Goal: Information Seeking & Learning: Compare options

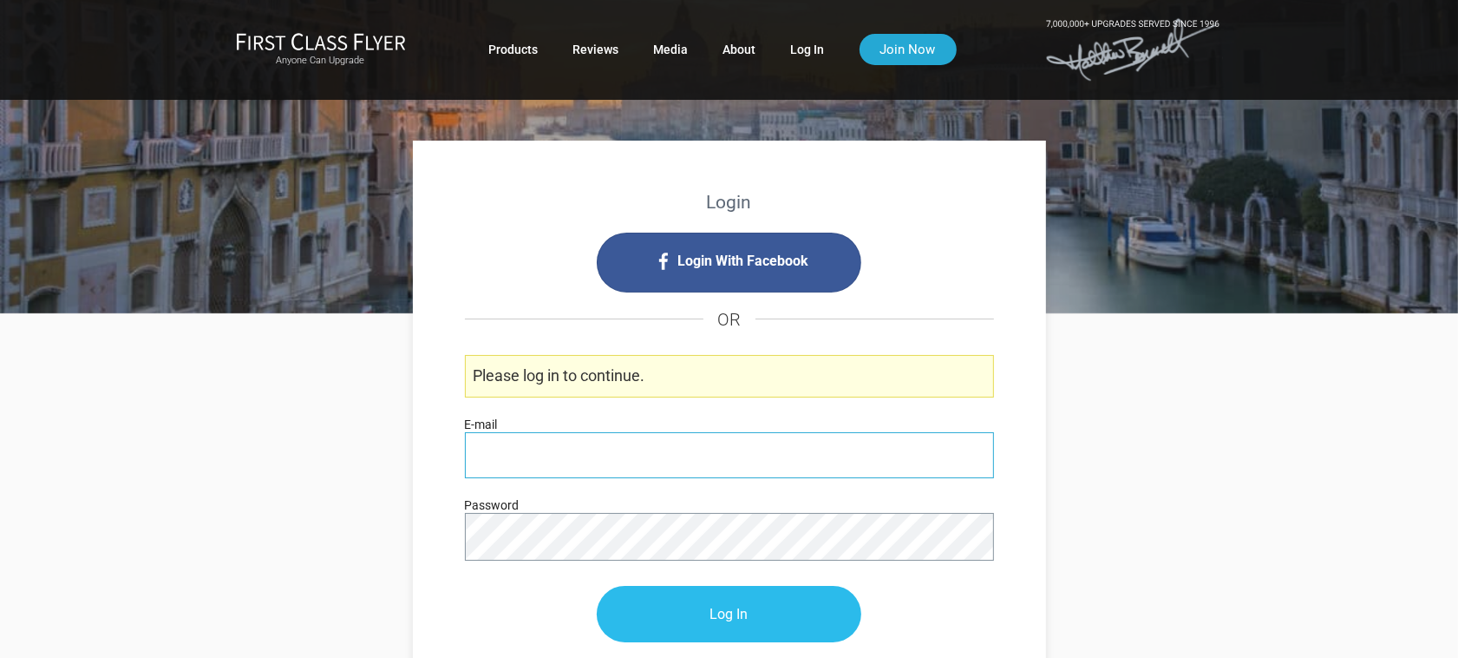
type input "[PERSON_NAME][EMAIL_ADDRESS][DOMAIN_NAME]"
click at [777, 626] on input "Log In" at bounding box center [729, 615] width 265 height 56
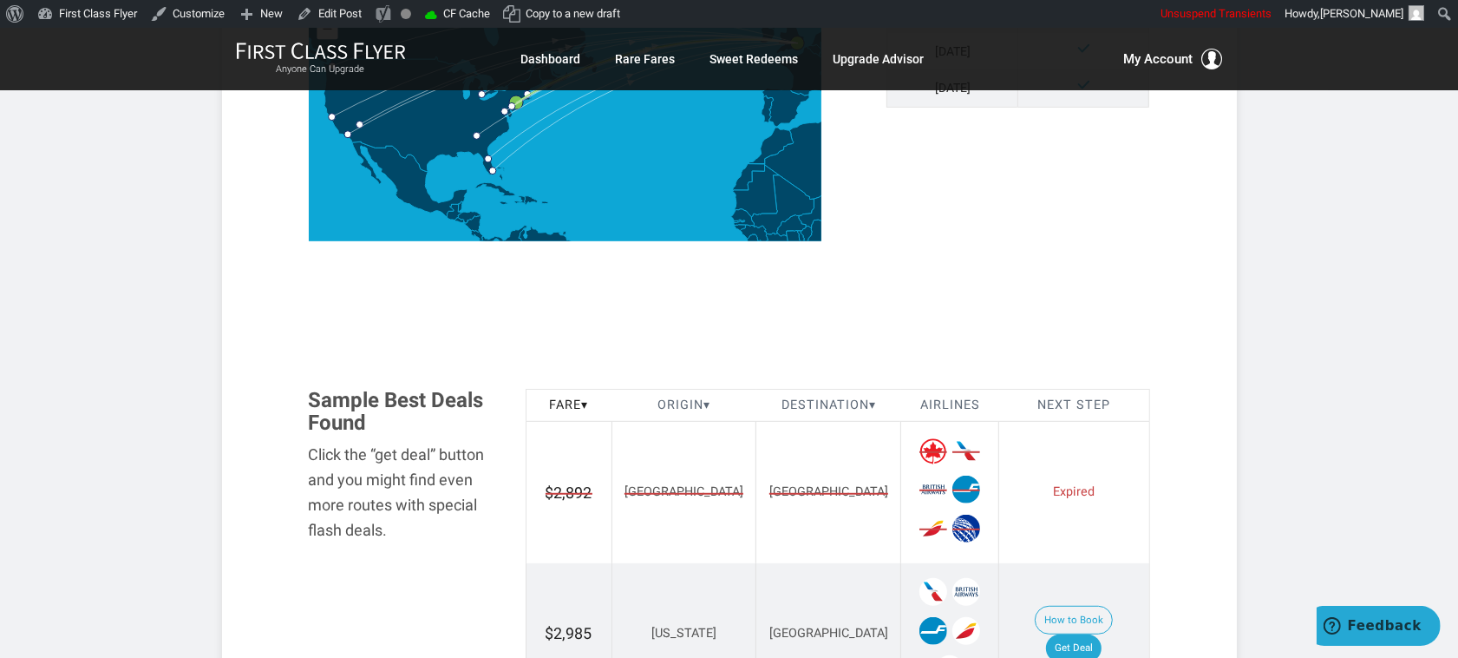
scroll to position [868, 0]
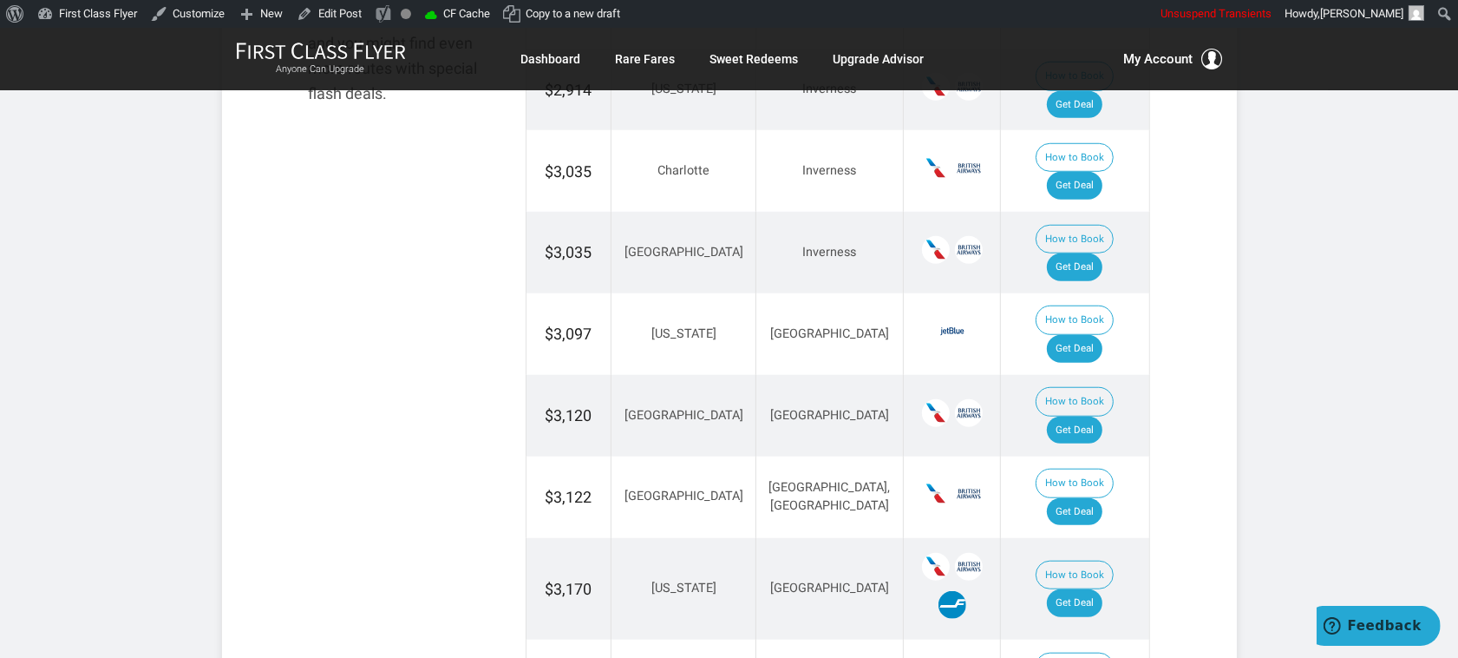
click at [1336, 457] on article "Money > [GEOGRAPHIC_DATA] > All Year > Biz Class > $2,844 to $3,311 R/T [DATE] …" at bounding box center [729, 464] width 1458 height 3242
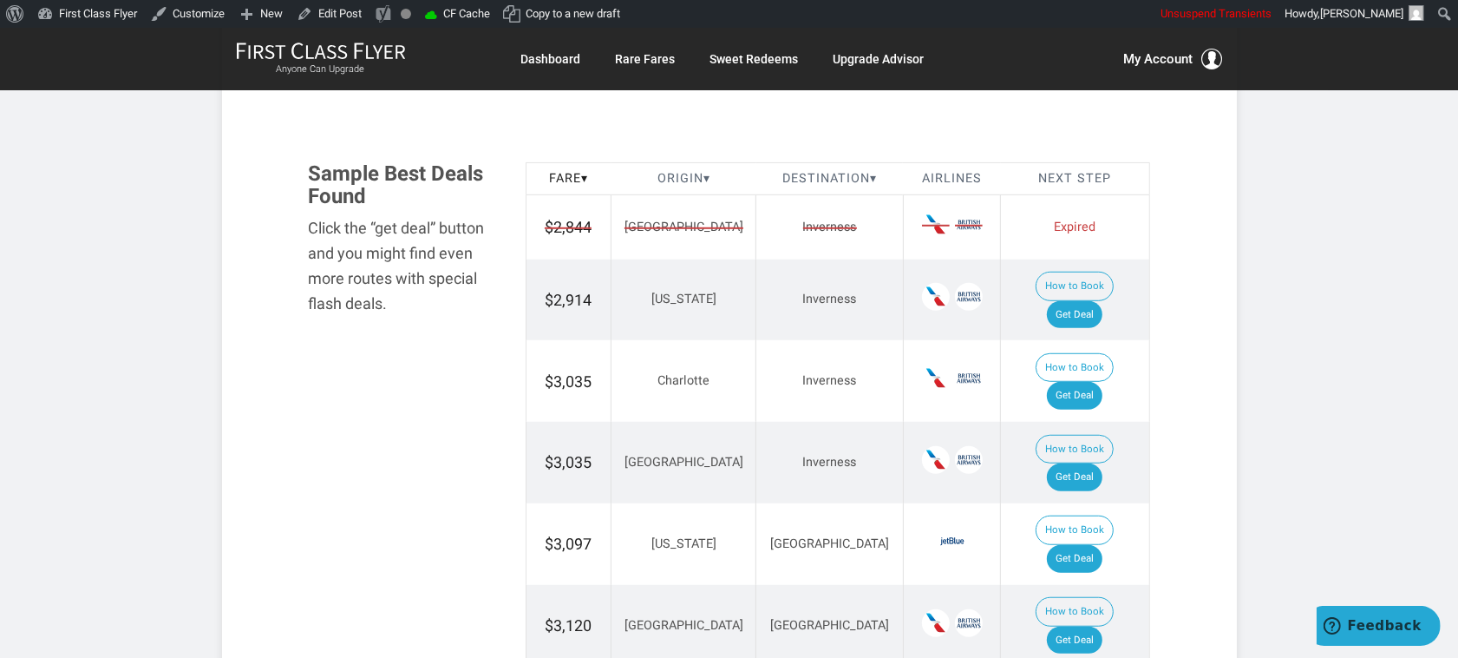
scroll to position [976, 0]
click at [1089, 299] on link "Get Deal" at bounding box center [1075, 313] width 56 height 28
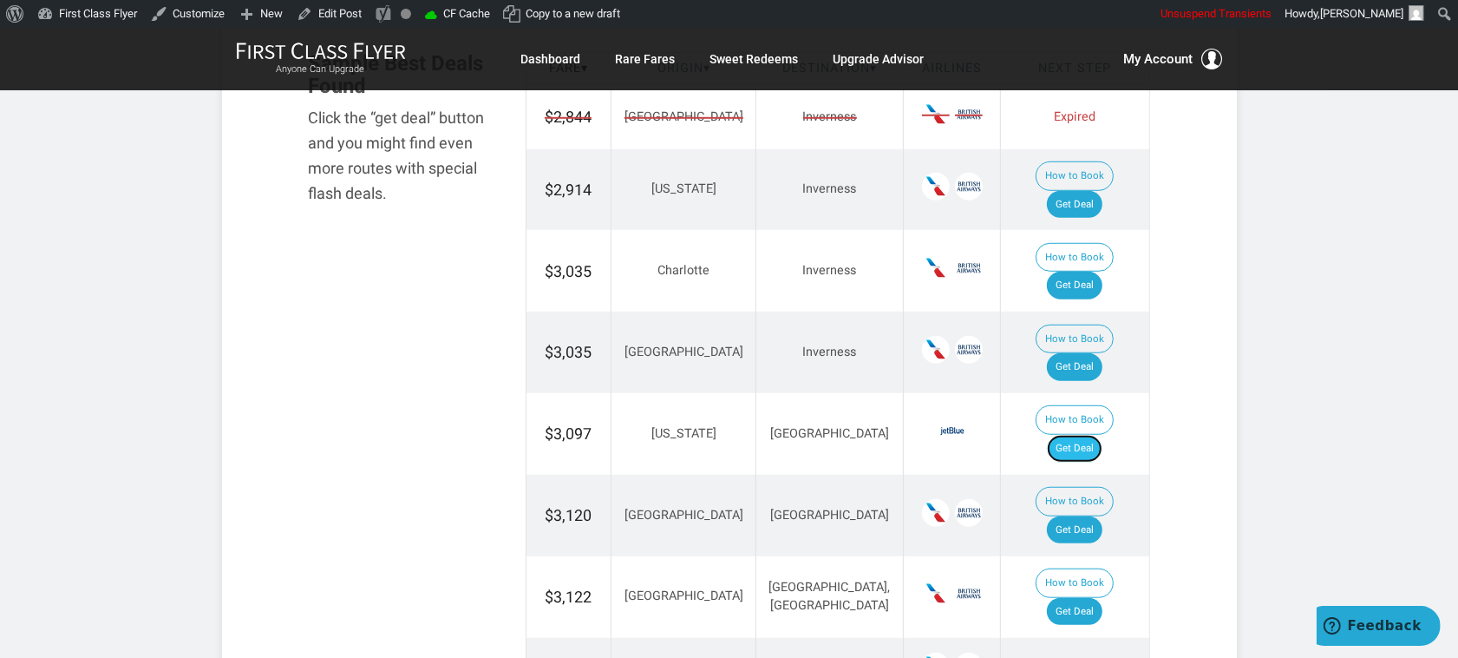
click at [1080, 435] on link "Get Deal" at bounding box center [1075, 449] width 56 height 28
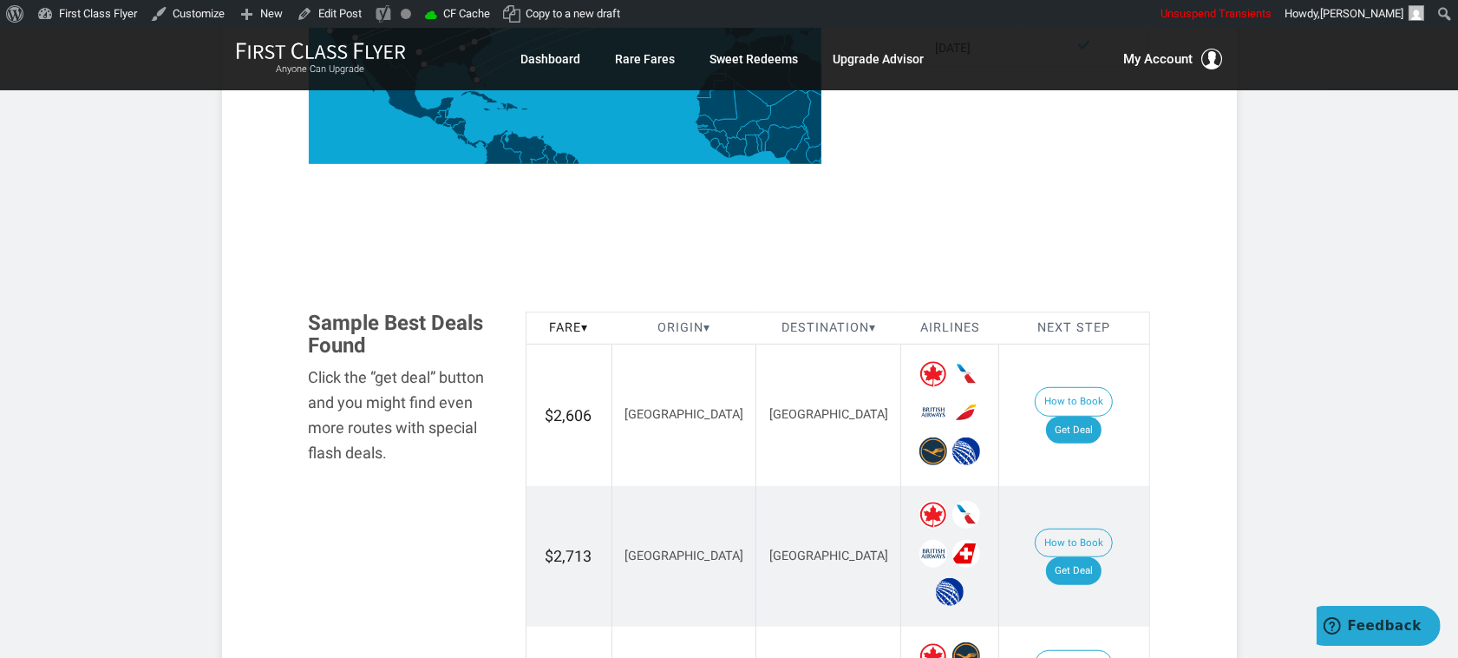
scroll to position [976, 0]
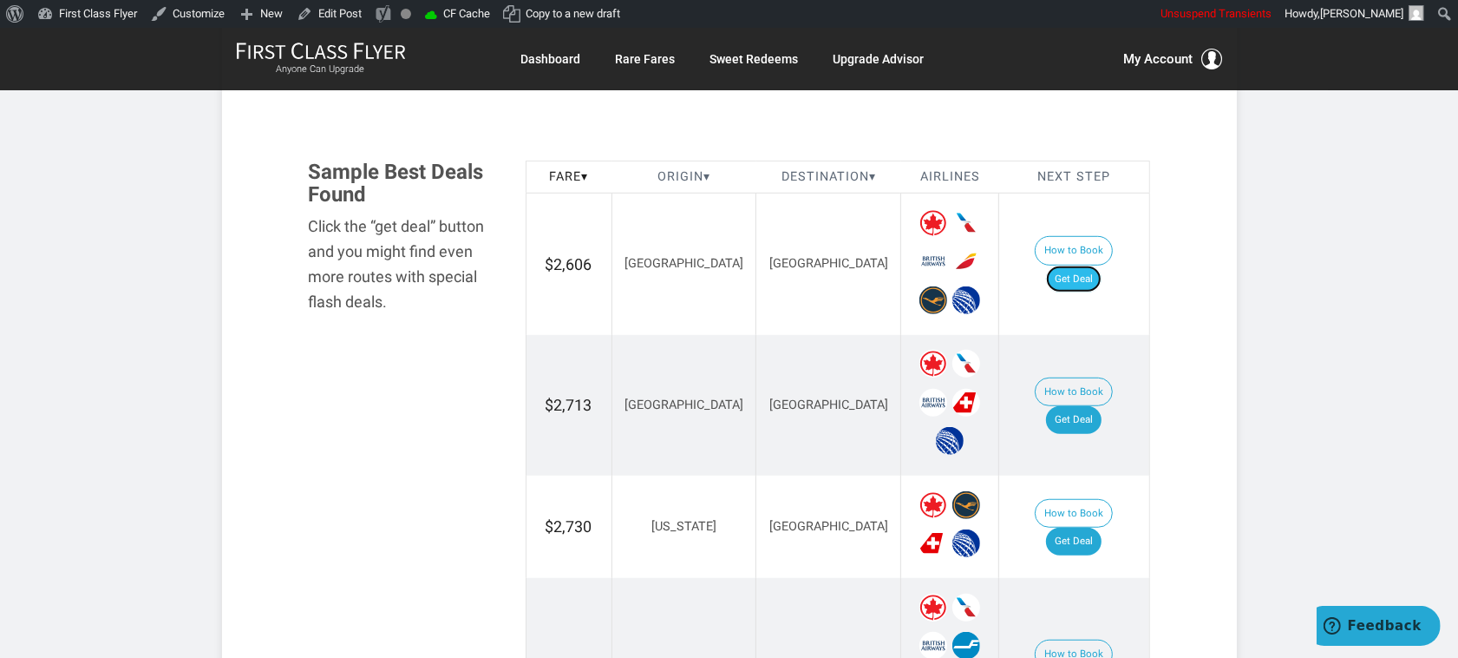
click at [1085, 265] on link "Get Deal" at bounding box center [1074, 279] width 56 height 28
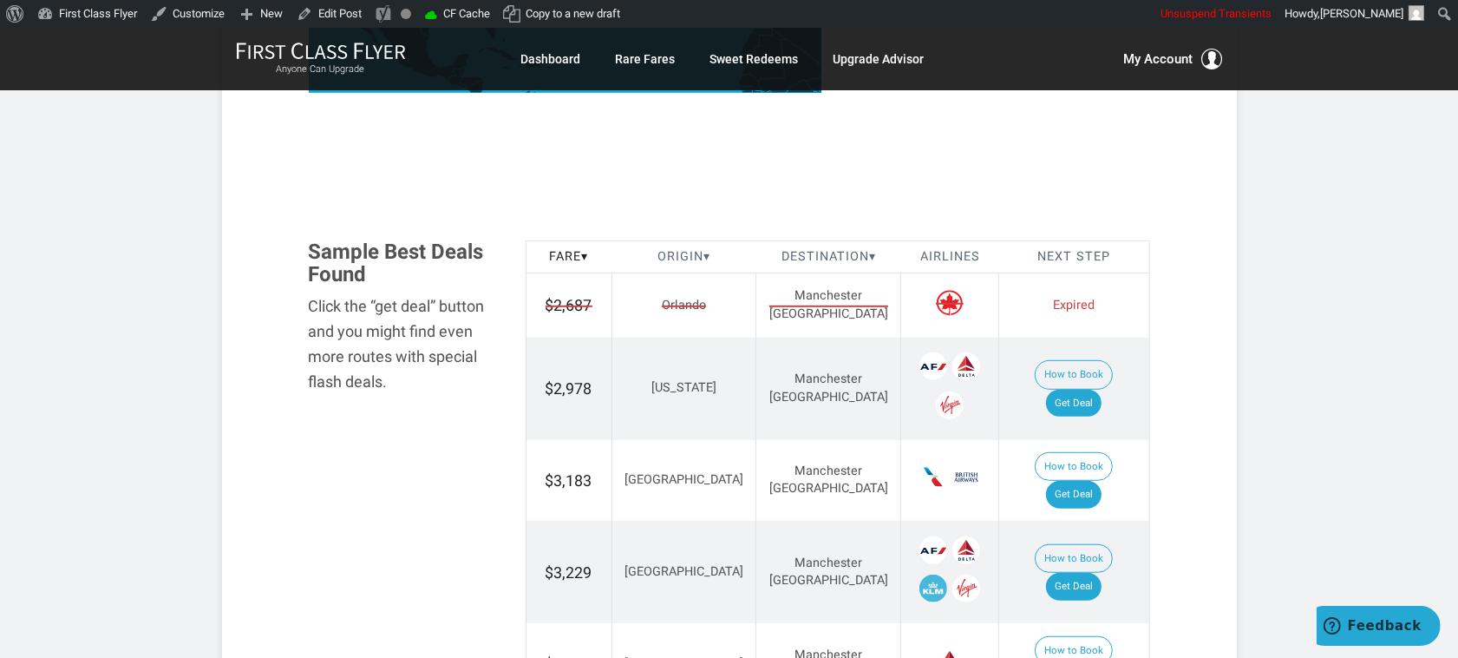
scroll to position [976, 0]
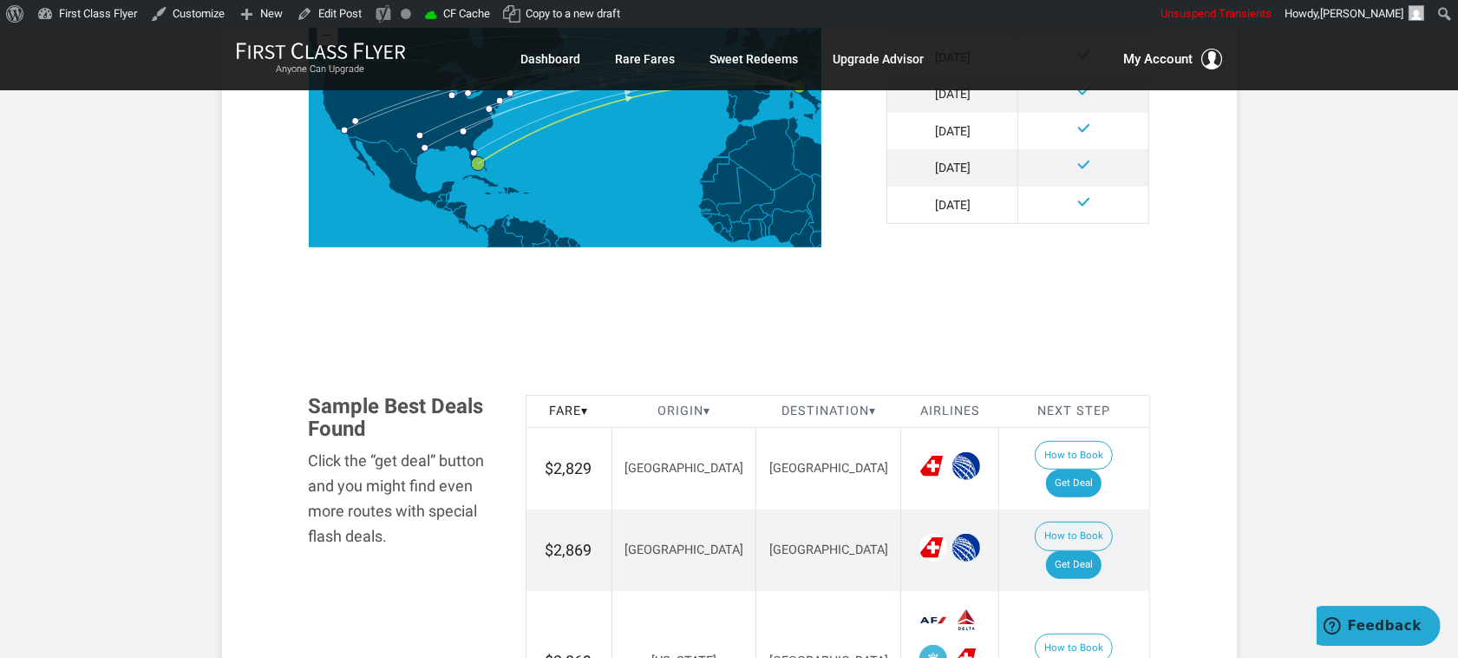
scroll to position [868, 0]
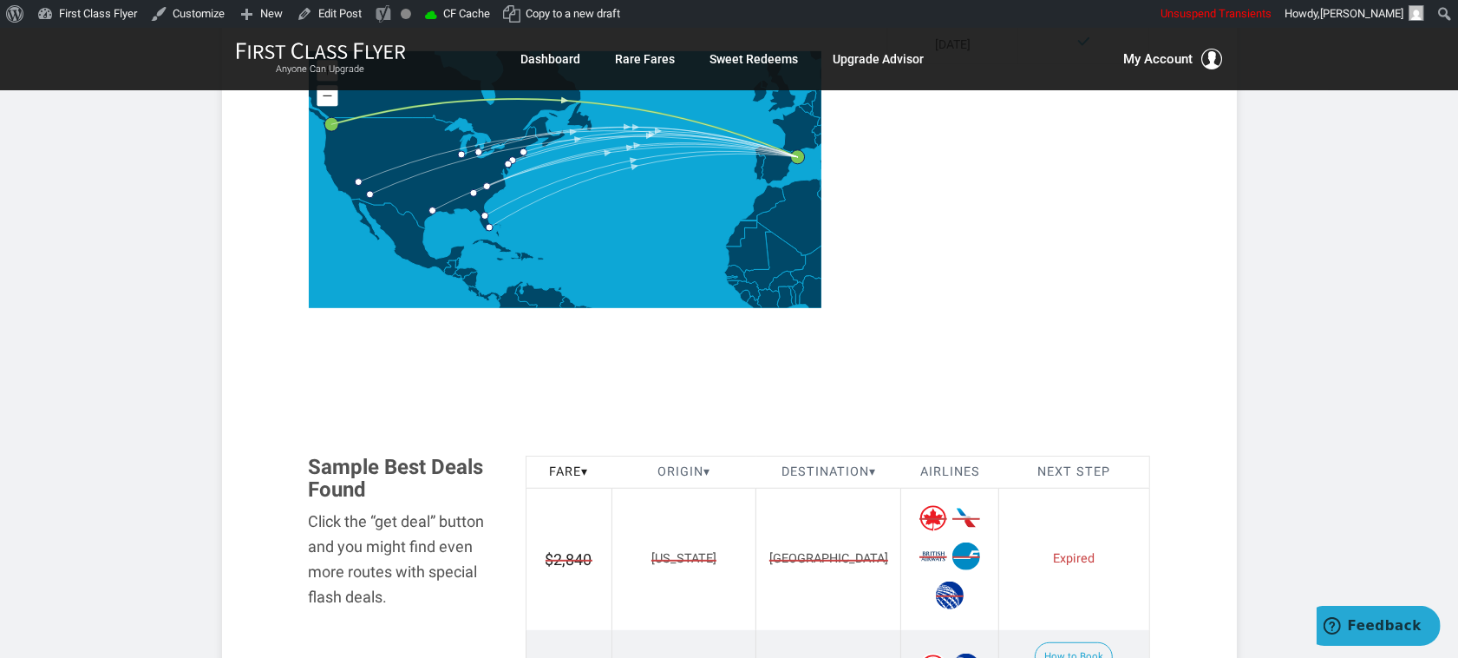
scroll to position [868, 0]
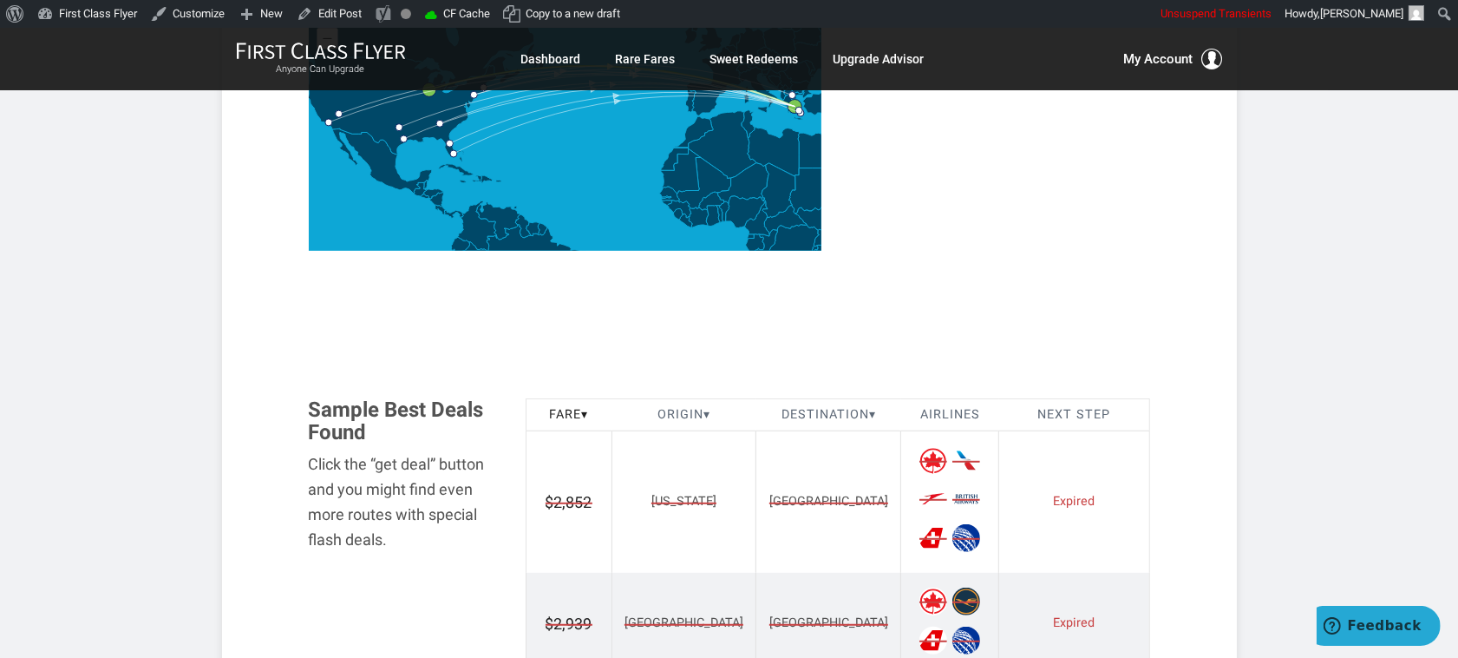
scroll to position [976, 0]
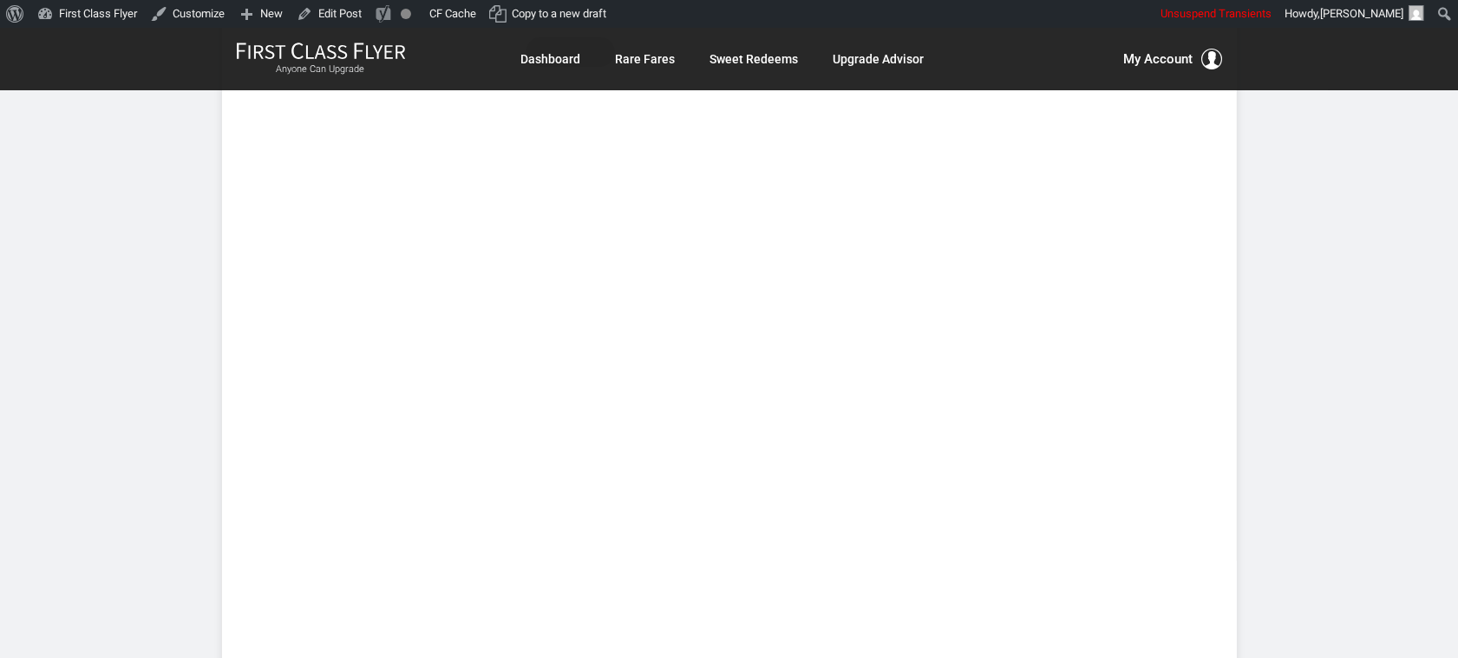
click at [1302, 319] on article "Money > Amsterdam > All Year > Biz Class > $2,496 to $3,152 R/T July 18, 2025 F…" at bounding box center [729, 602] width 1458 height 2234
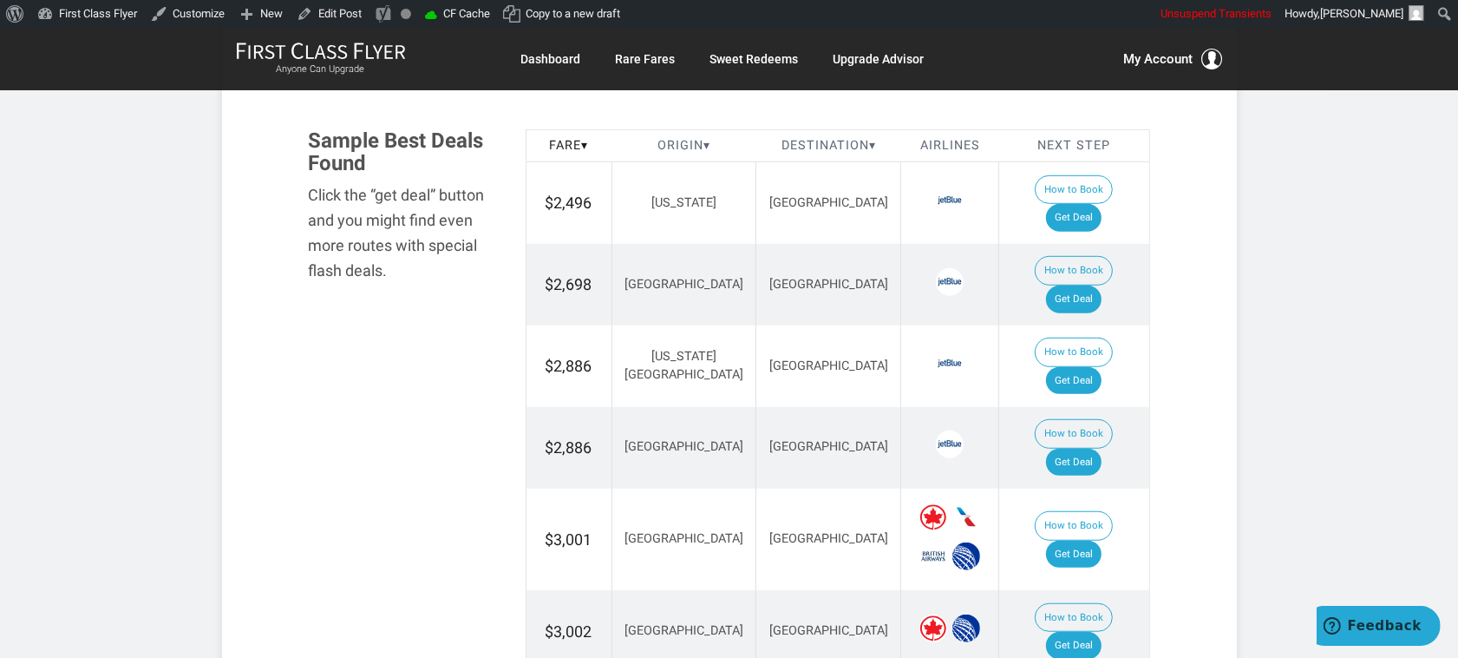
scroll to position [868, 0]
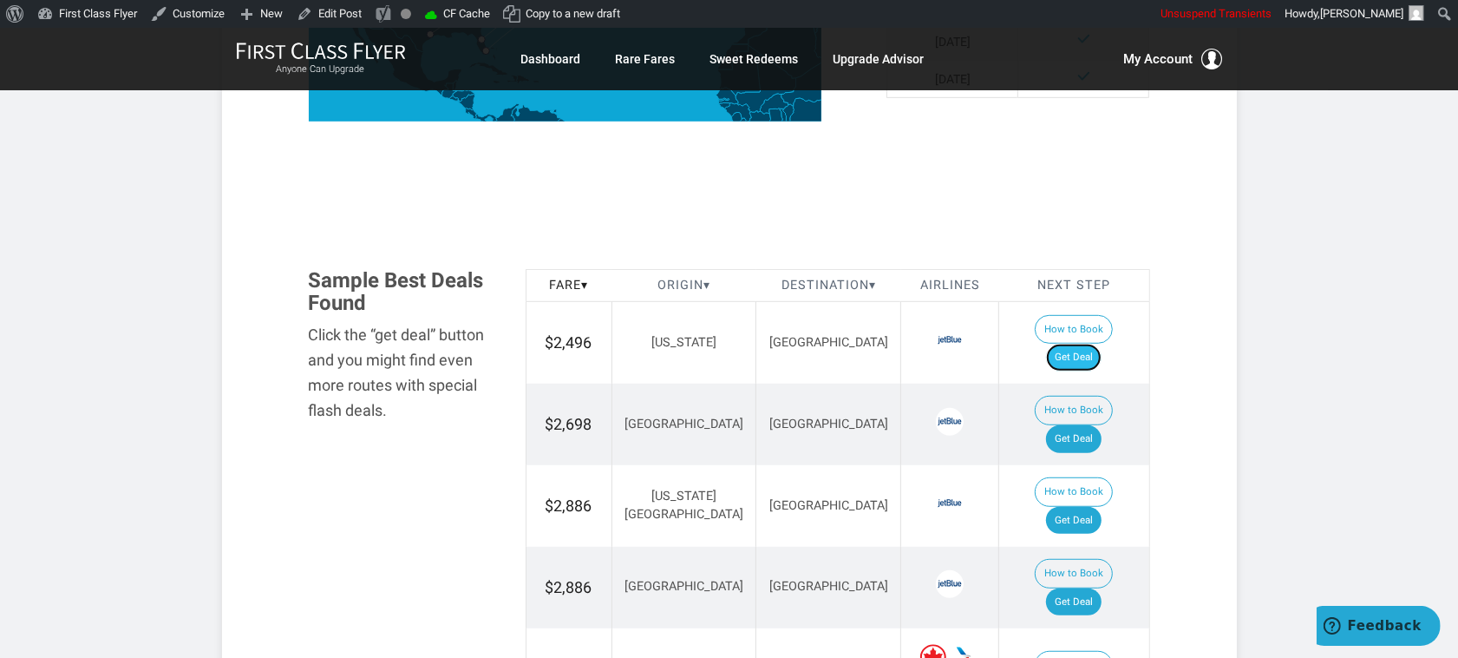
click at [1085, 344] on link "Get Deal" at bounding box center [1074, 358] width 56 height 28
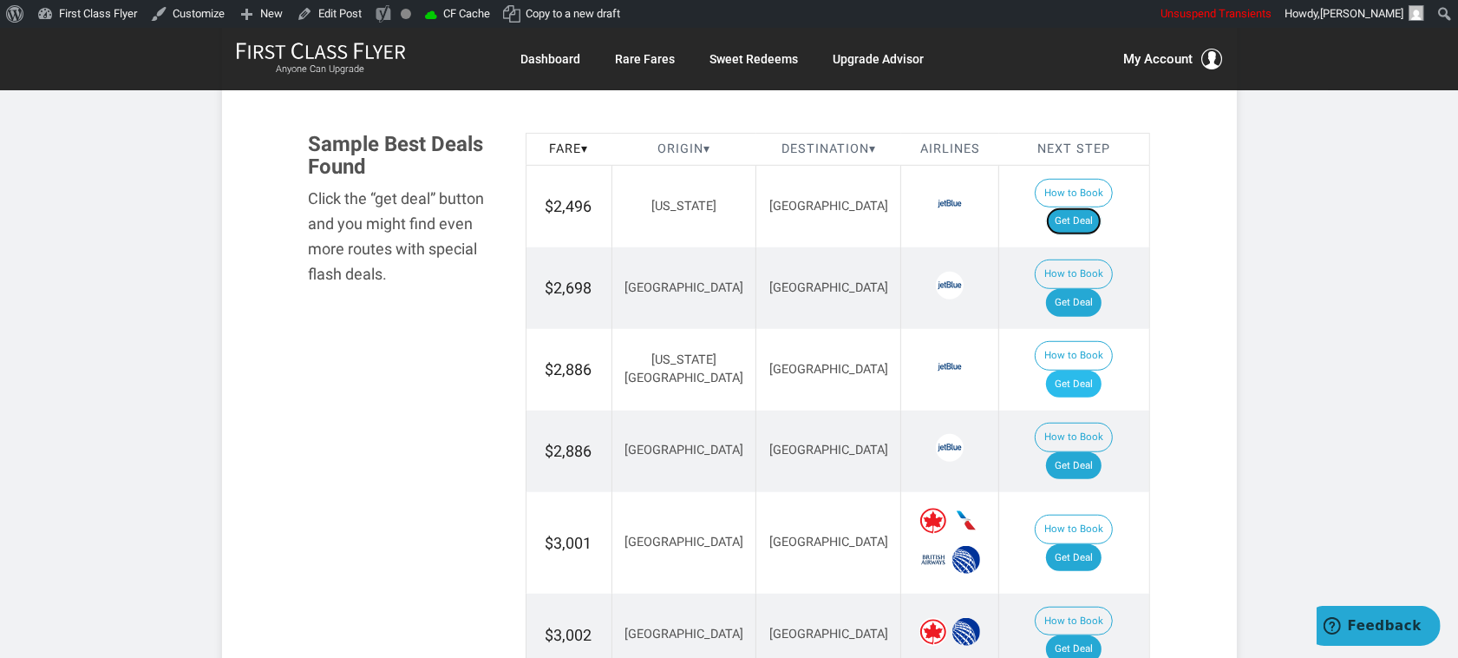
scroll to position [1085, 0]
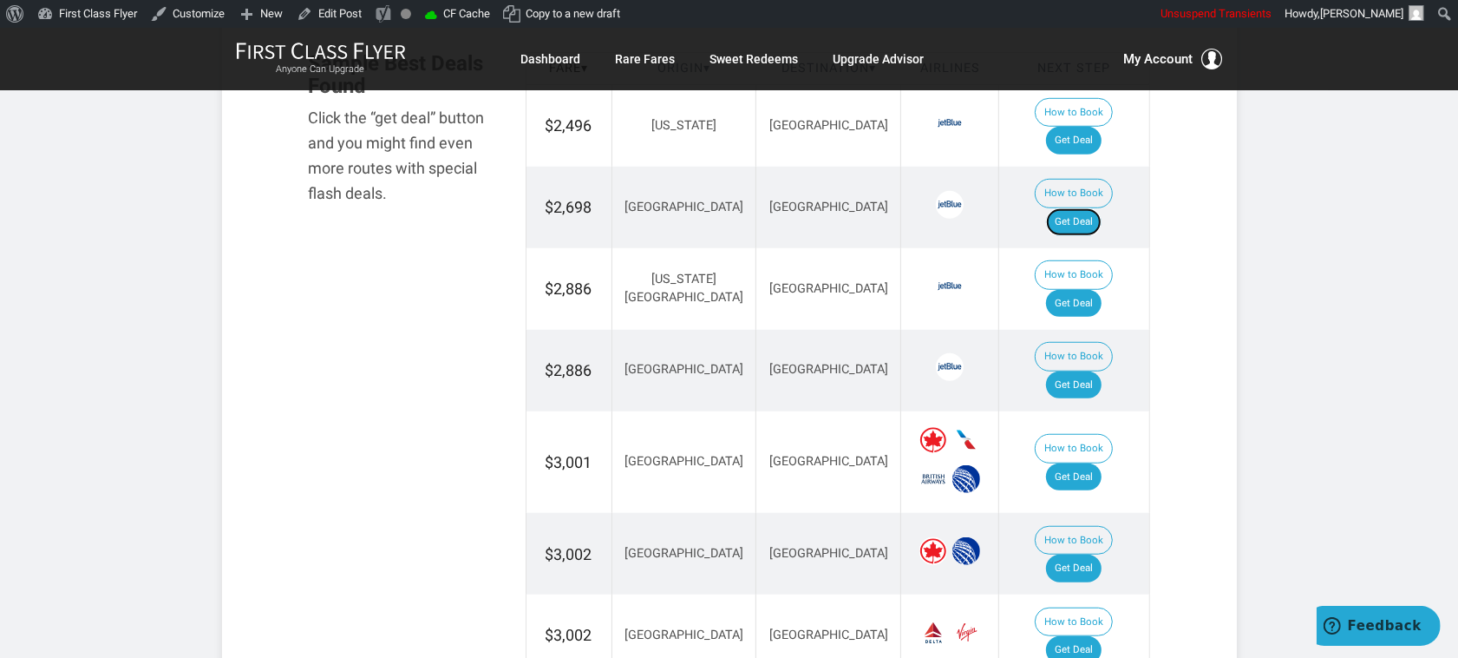
drag, startPoint x: 1072, startPoint y: 188, endPoint x: 1098, endPoint y: 211, distance: 33.8
click at [1072, 208] on link "Get Deal" at bounding box center [1074, 222] width 56 height 28
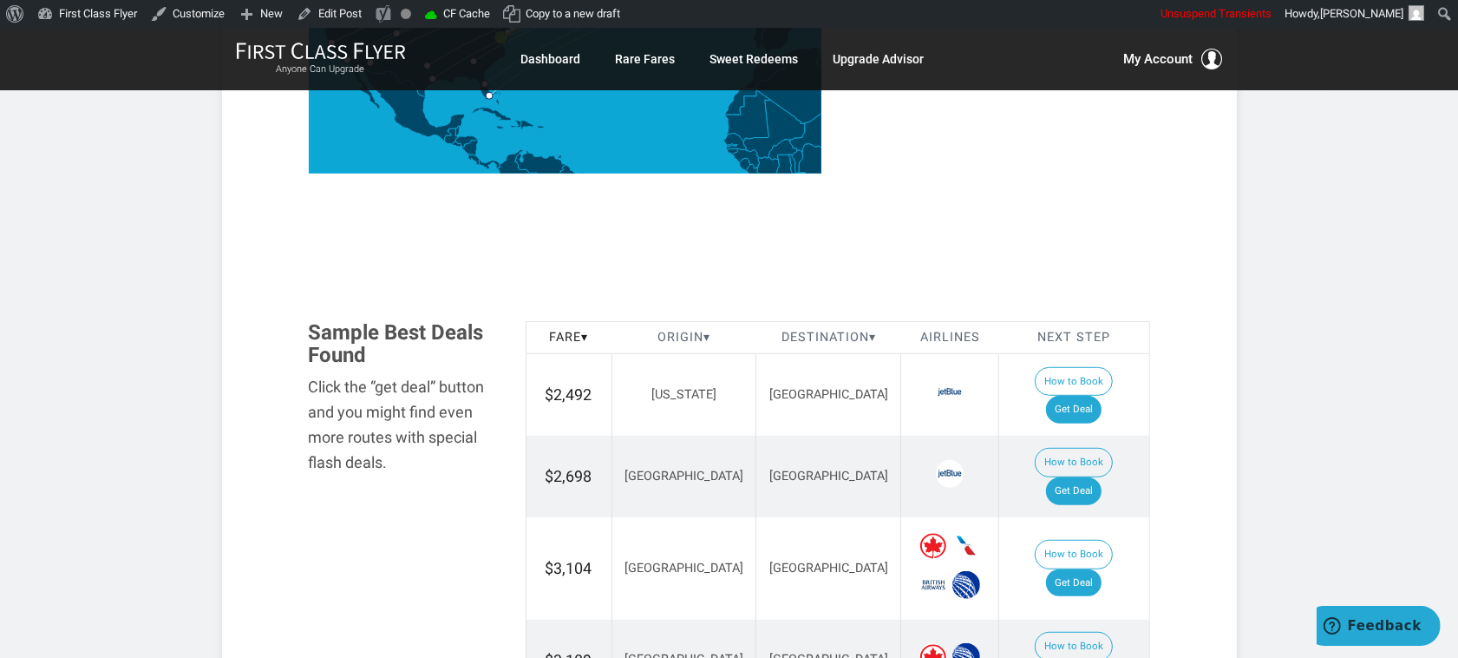
scroll to position [976, 0]
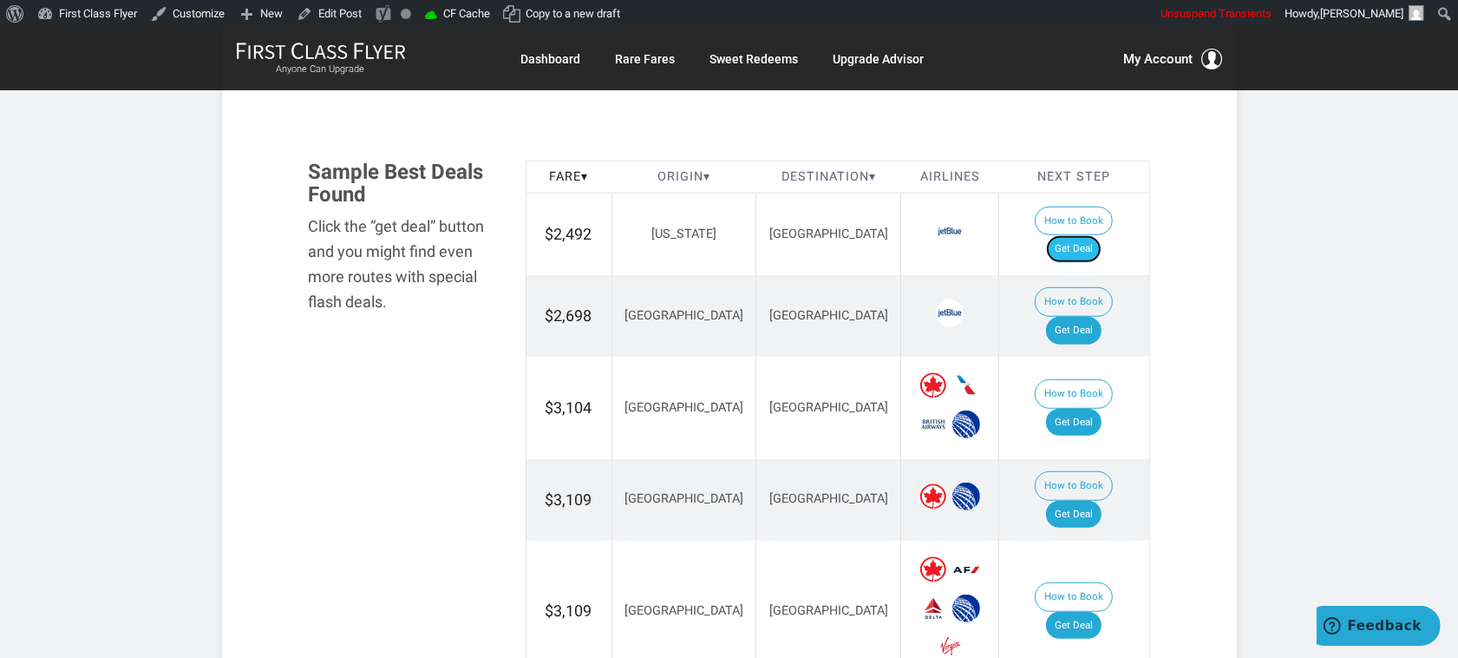
click at [1080, 235] on link "Get Deal" at bounding box center [1074, 249] width 56 height 28
click at [1090, 317] on link "Get Deal" at bounding box center [1074, 331] width 56 height 28
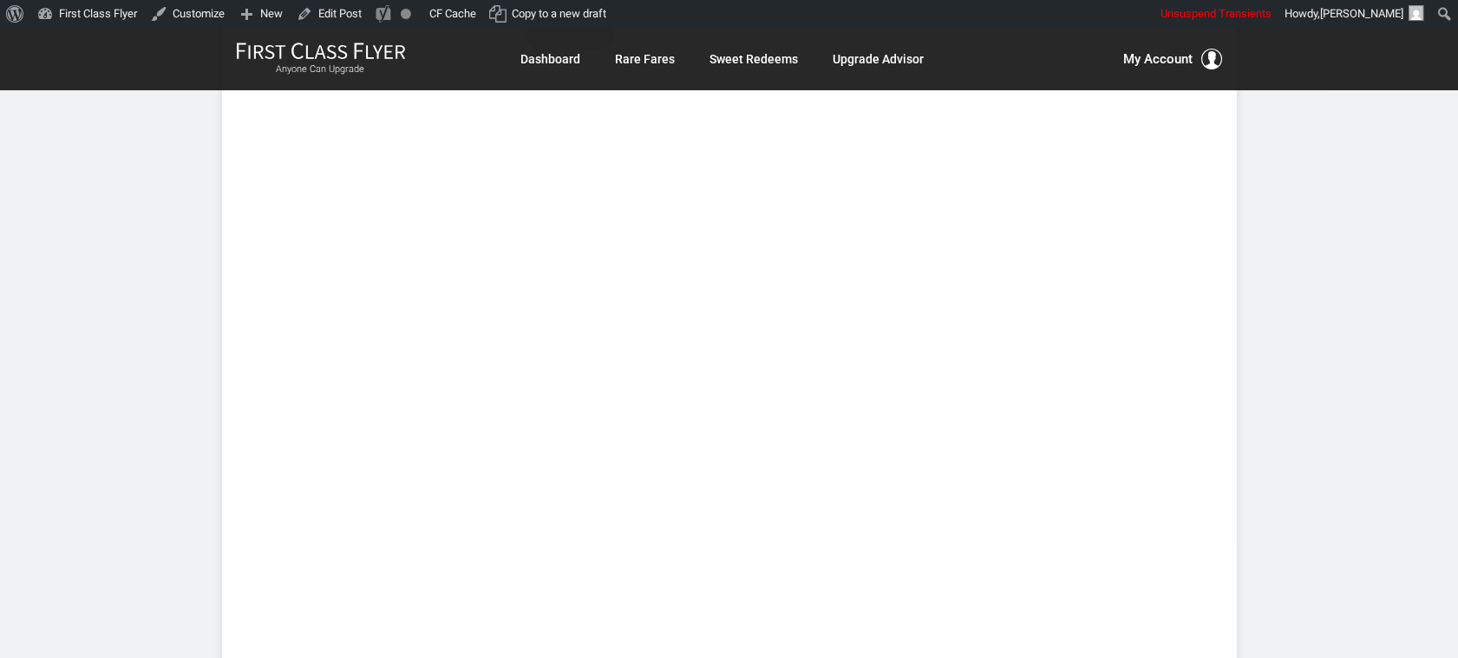
scroll to position [759, 0]
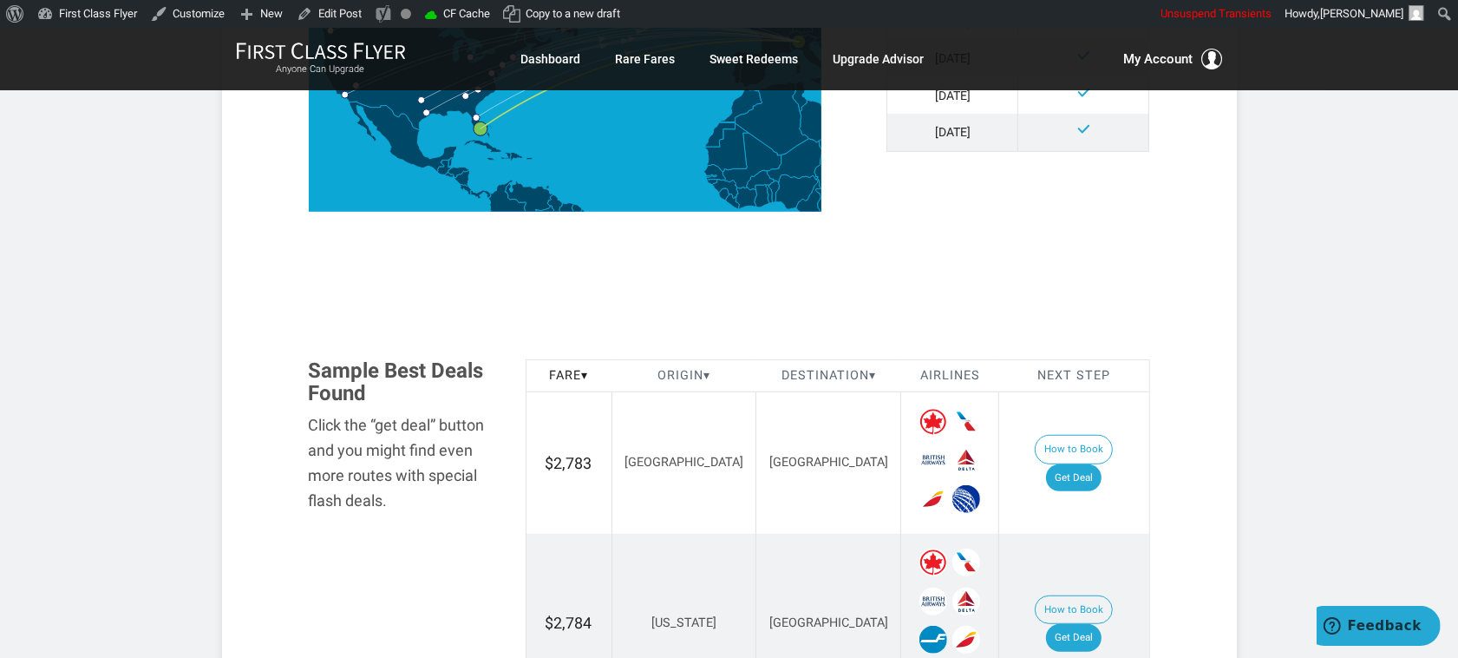
scroll to position [1085, 0]
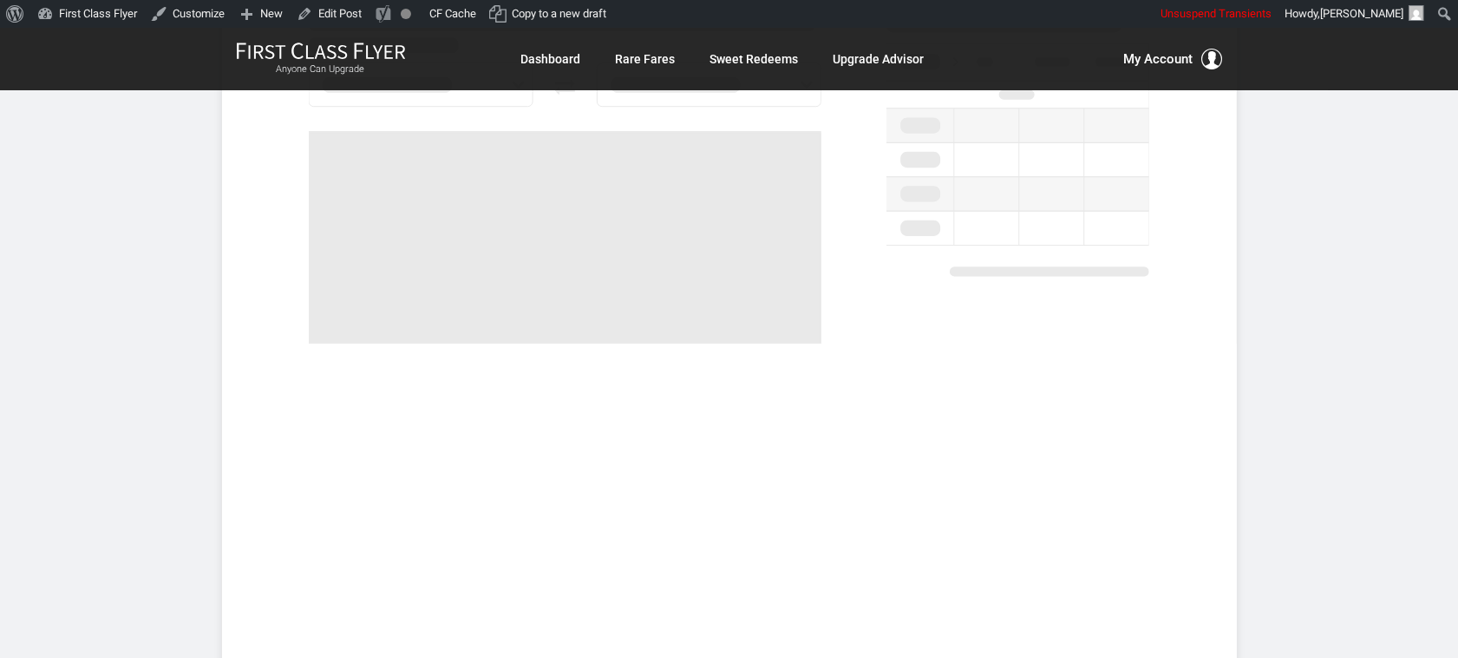
click at [1334, 363] on article "Money > Stockholm > All Year > Biz Class > $2,858 to $3,210 R/T July 14, 2025 F…" at bounding box center [729, 386] width 1458 height 2234
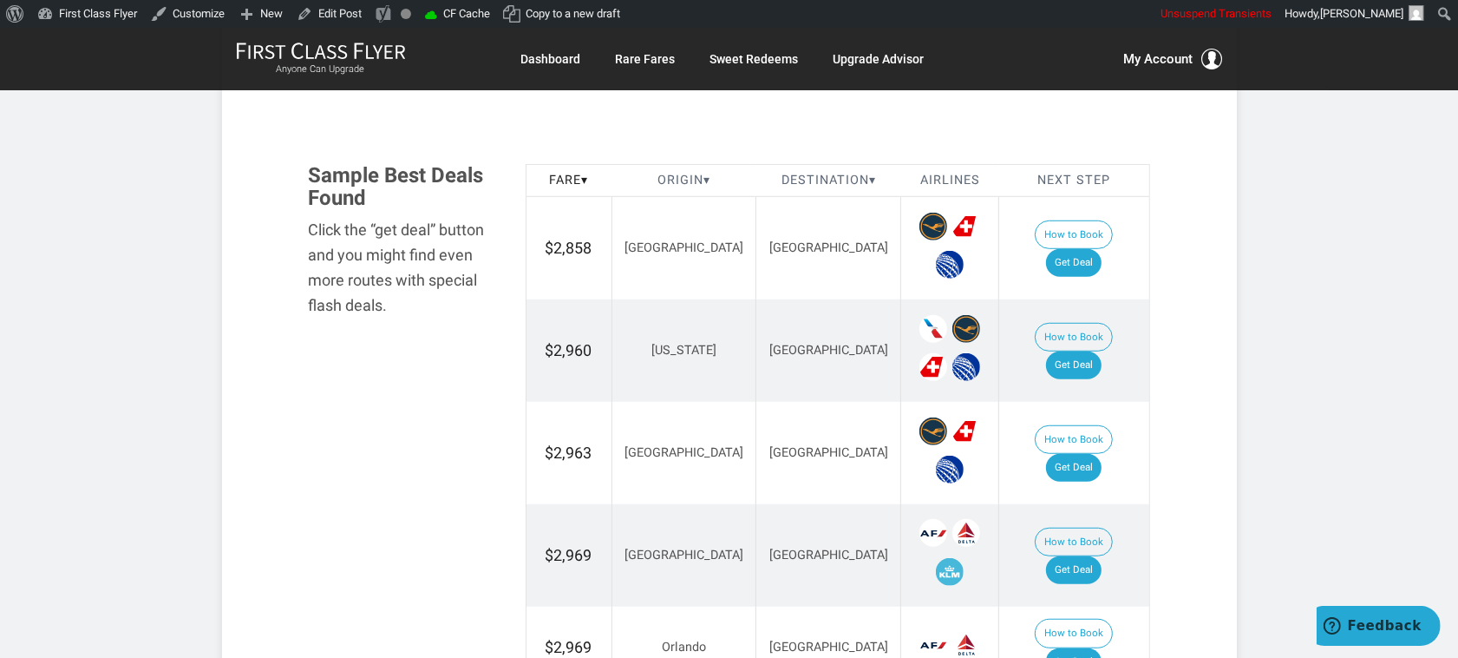
scroll to position [976, 0]
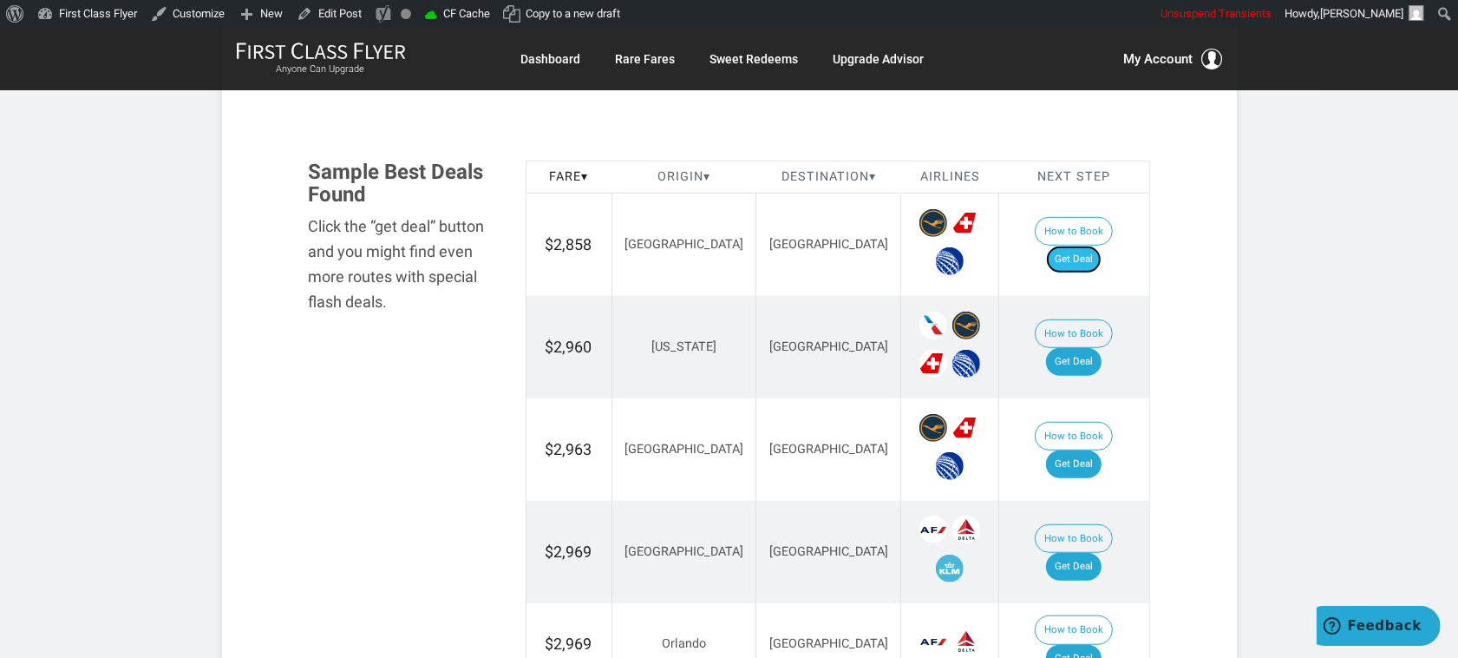
click at [1076, 250] on link "Get Deal" at bounding box center [1074, 260] width 56 height 28
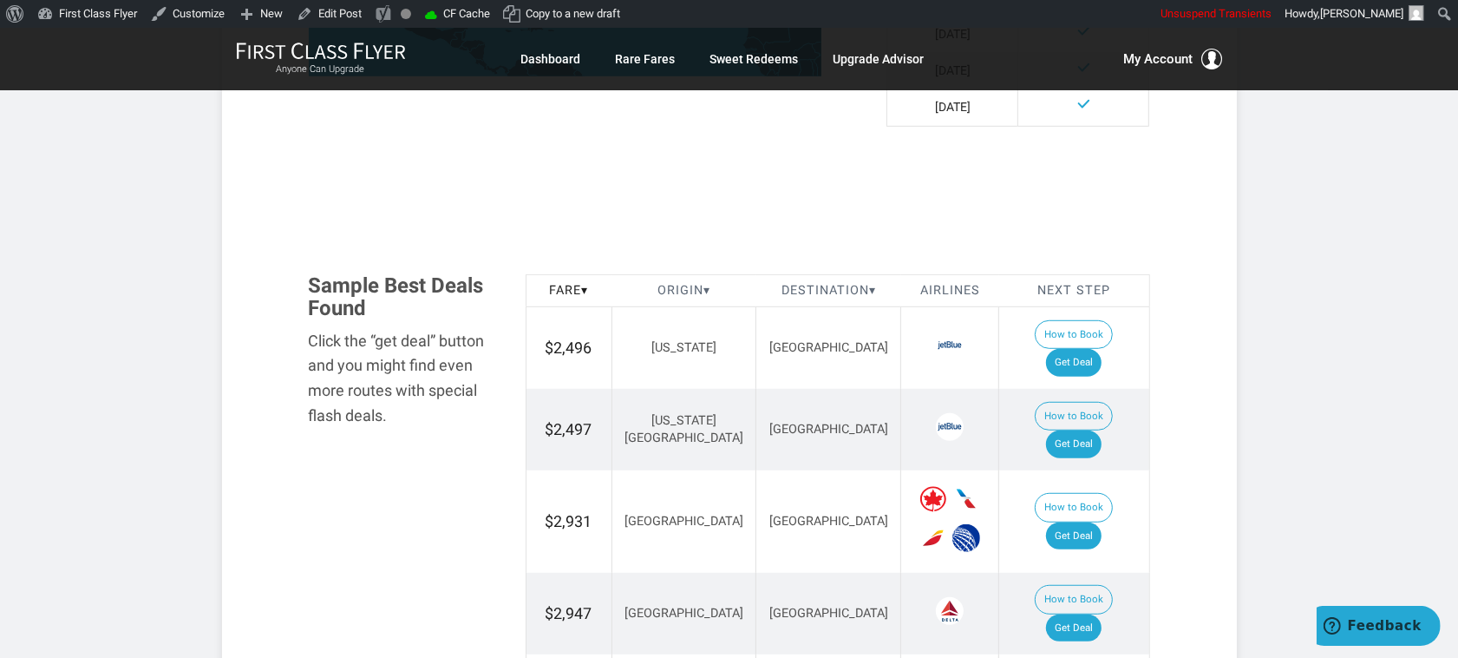
scroll to position [1091, 0]
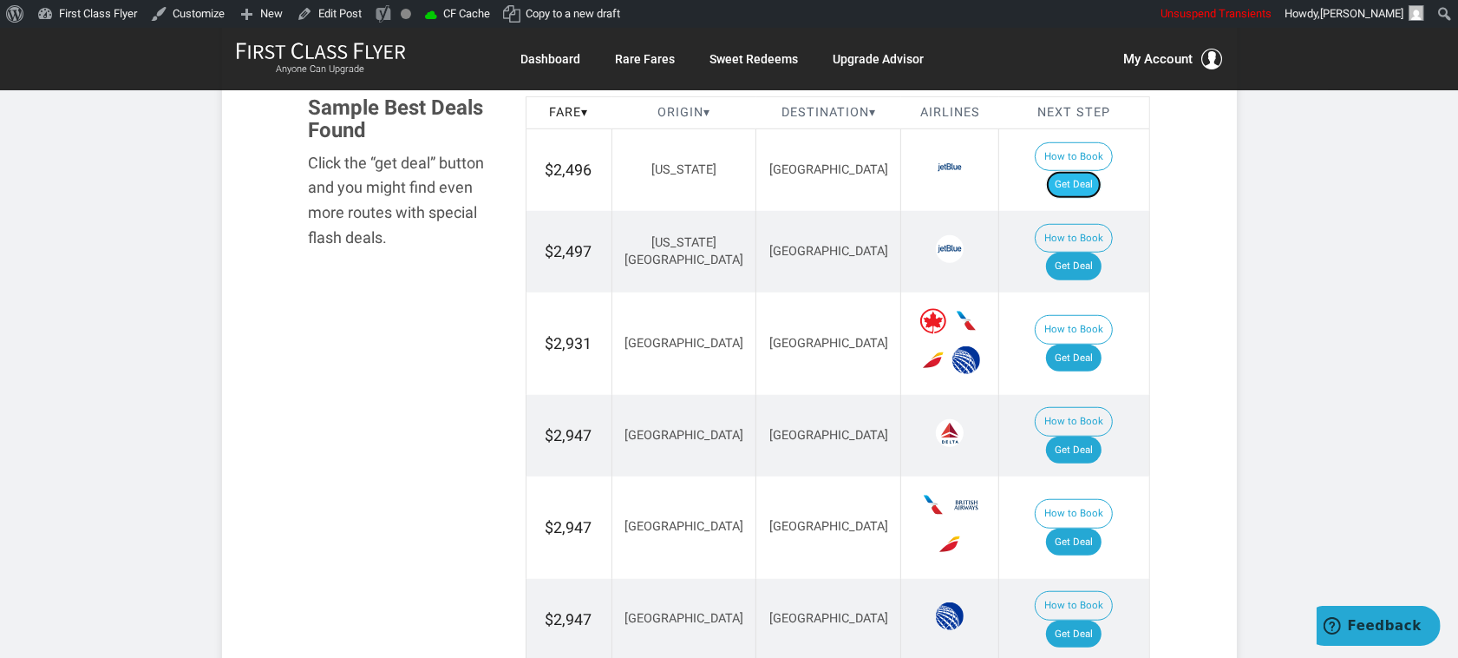
click at [1085, 171] on link "Get Deal" at bounding box center [1074, 185] width 56 height 28
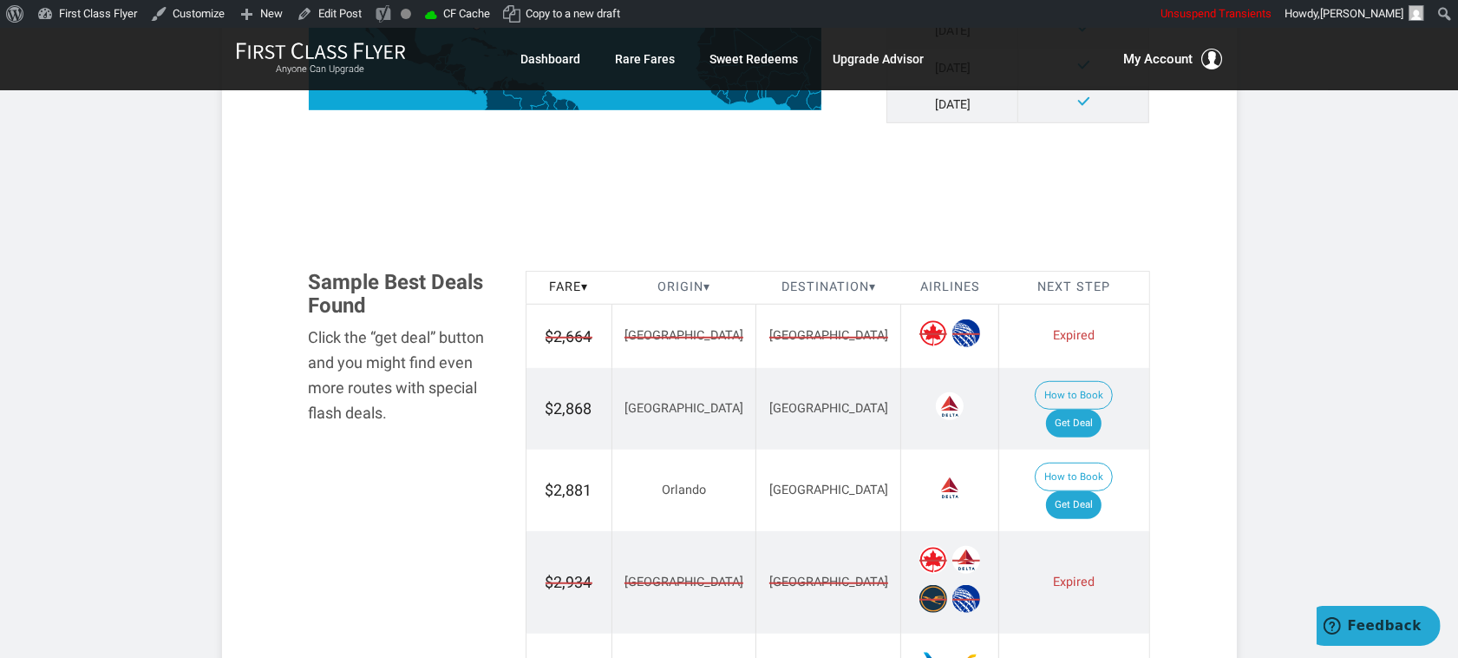
scroll to position [1022, 0]
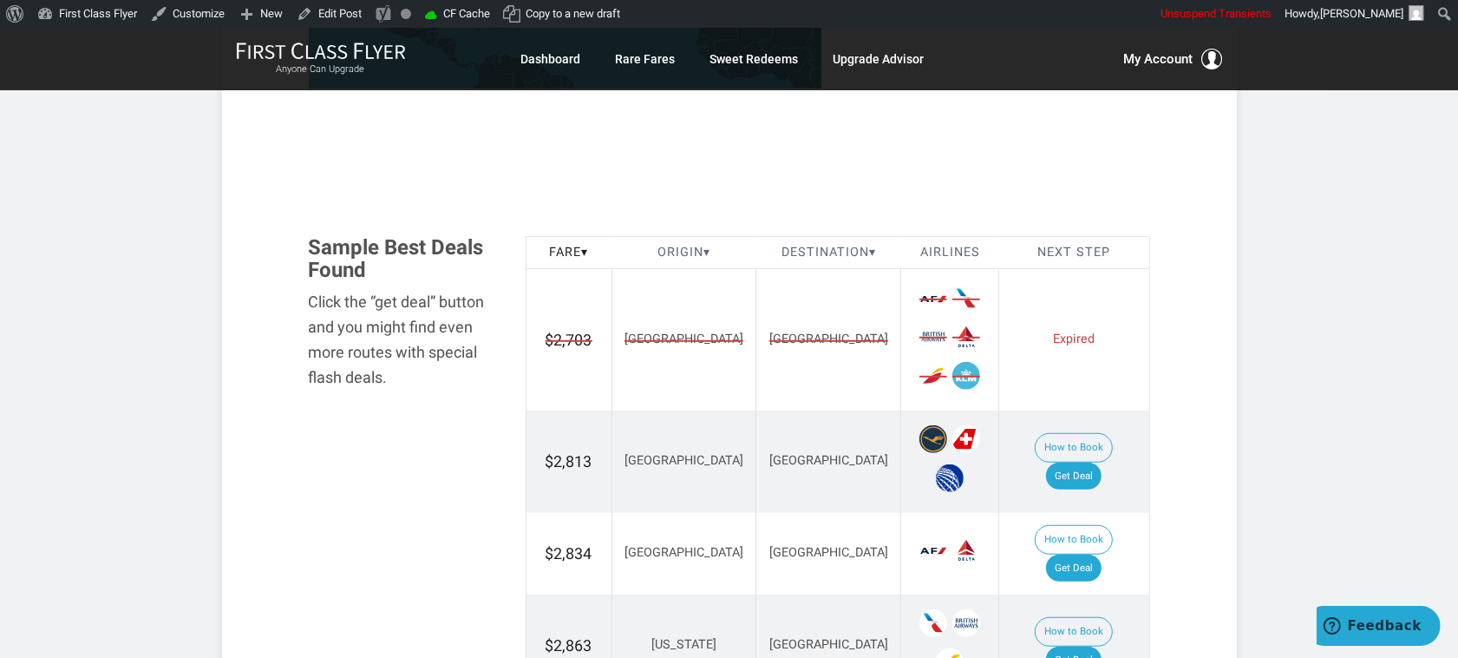
scroll to position [1085, 0]
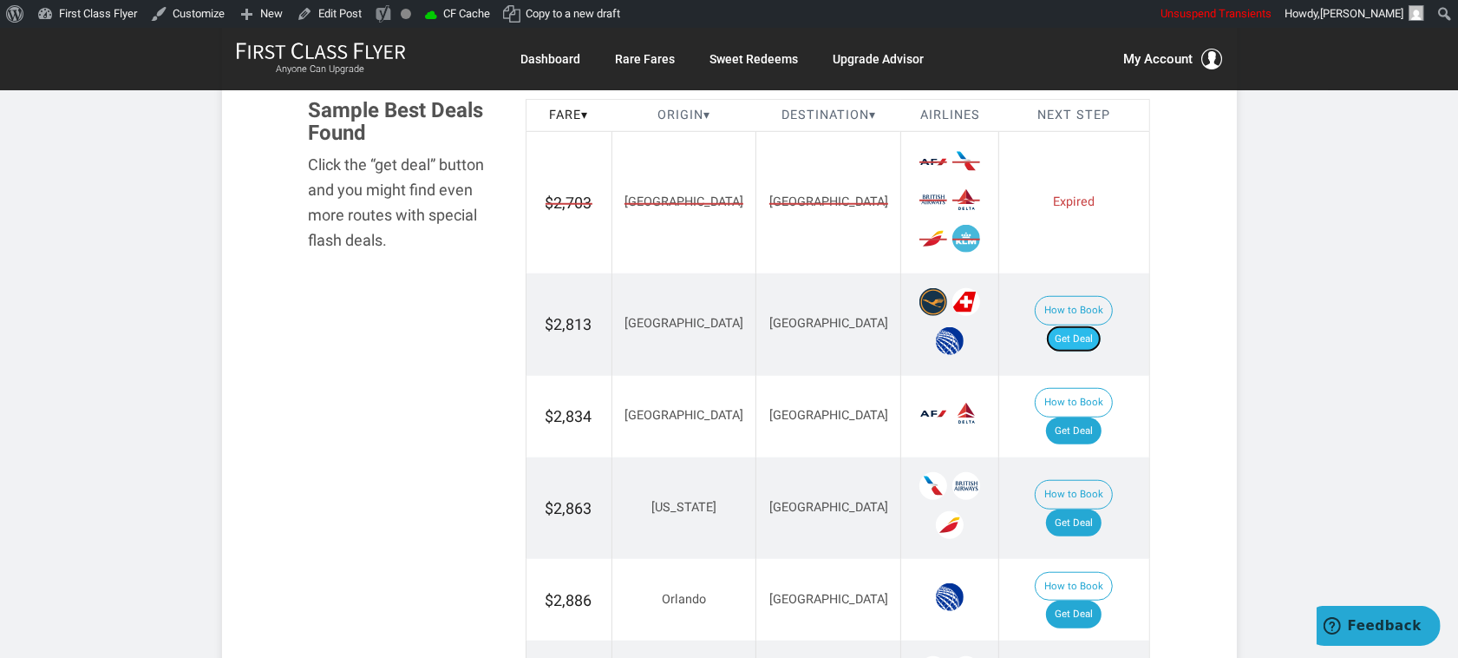
click at [1078, 325] on link "Get Deal" at bounding box center [1074, 339] width 56 height 28
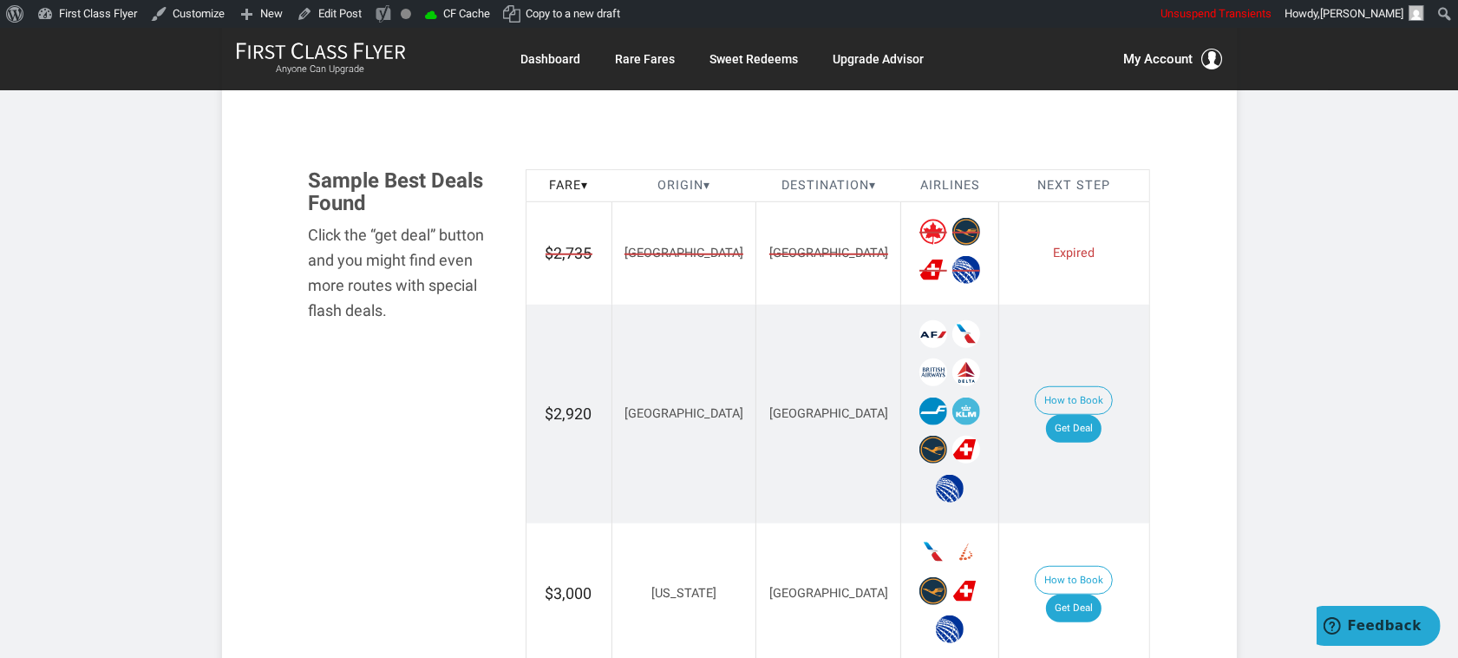
scroll to position [976, 0]
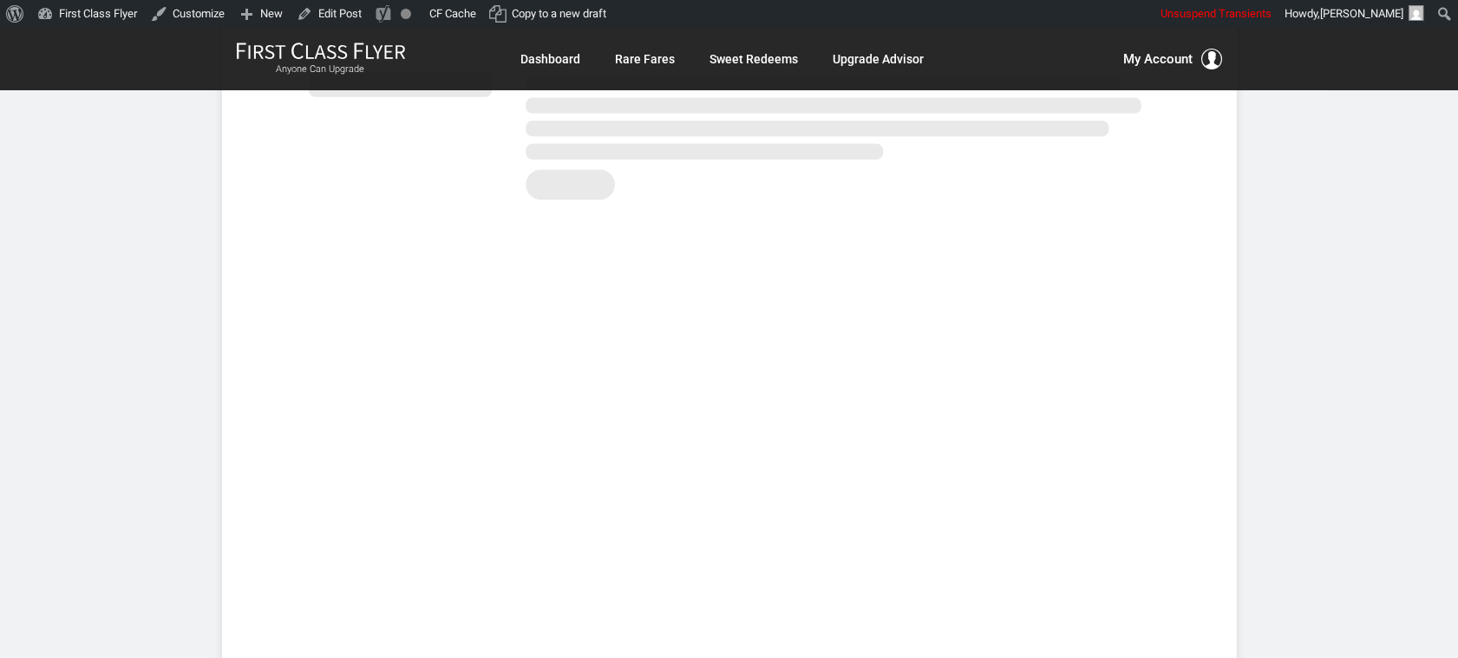
scroll to position [434, 0]
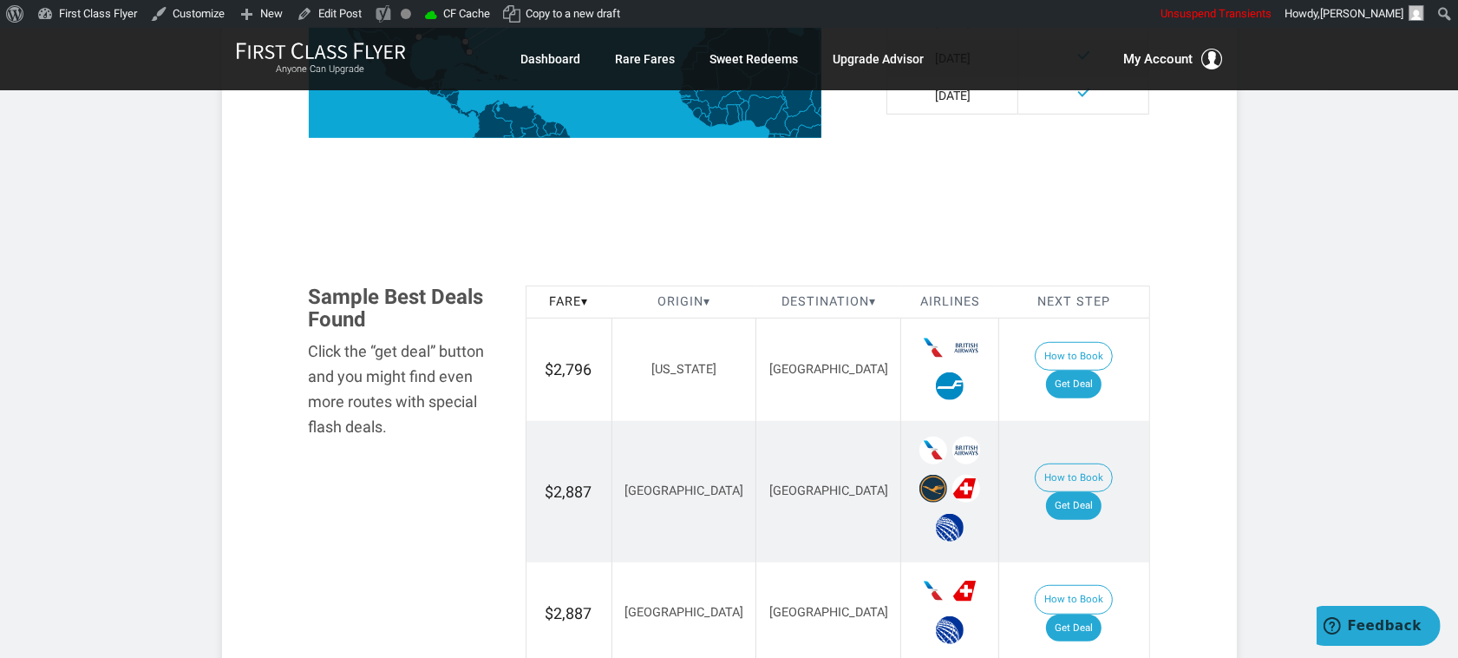
scroll to position [1022, 0]
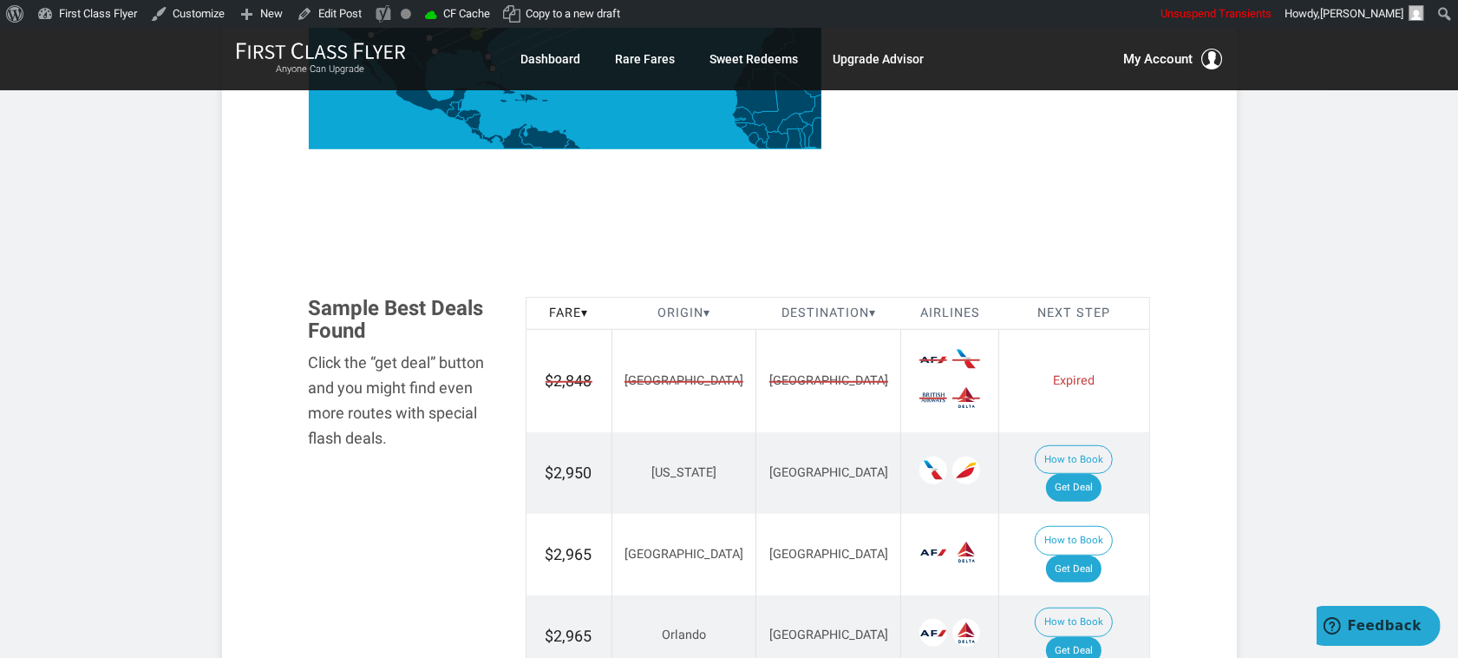
scroll to position [855, 0]
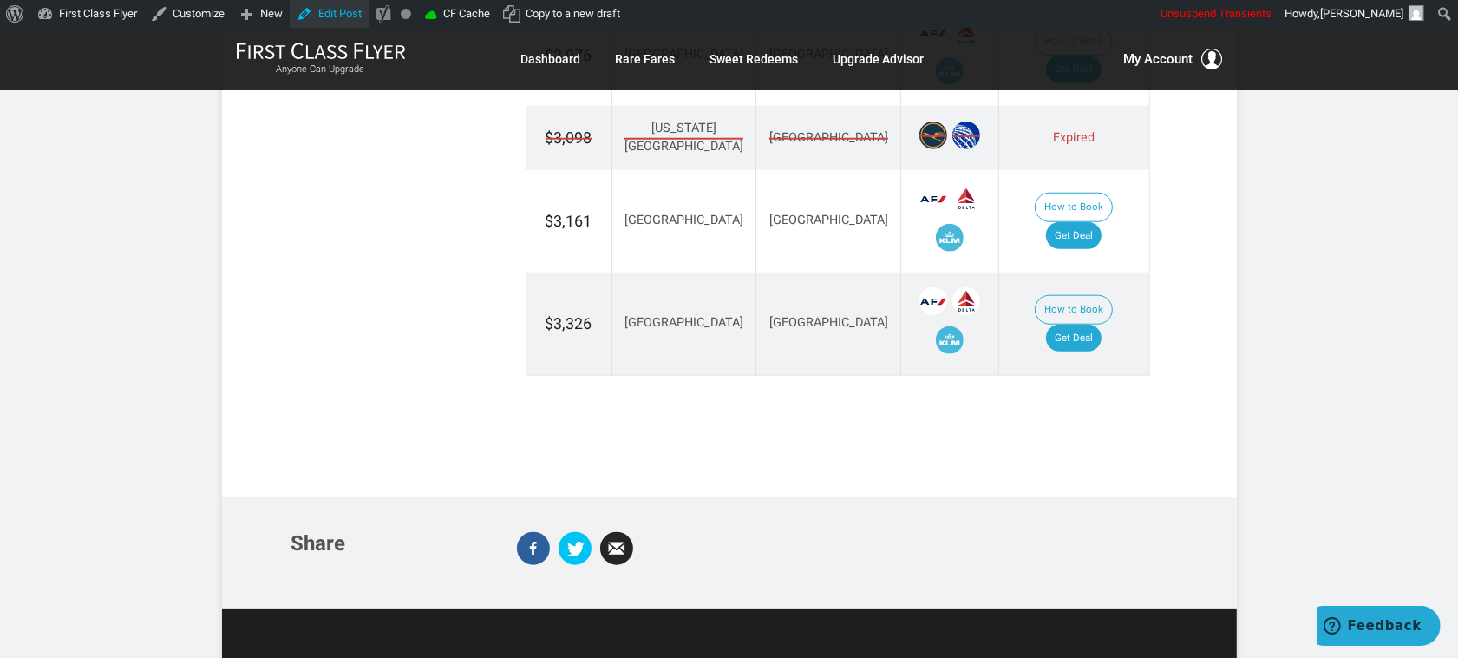
scroll to position [1518, 0]
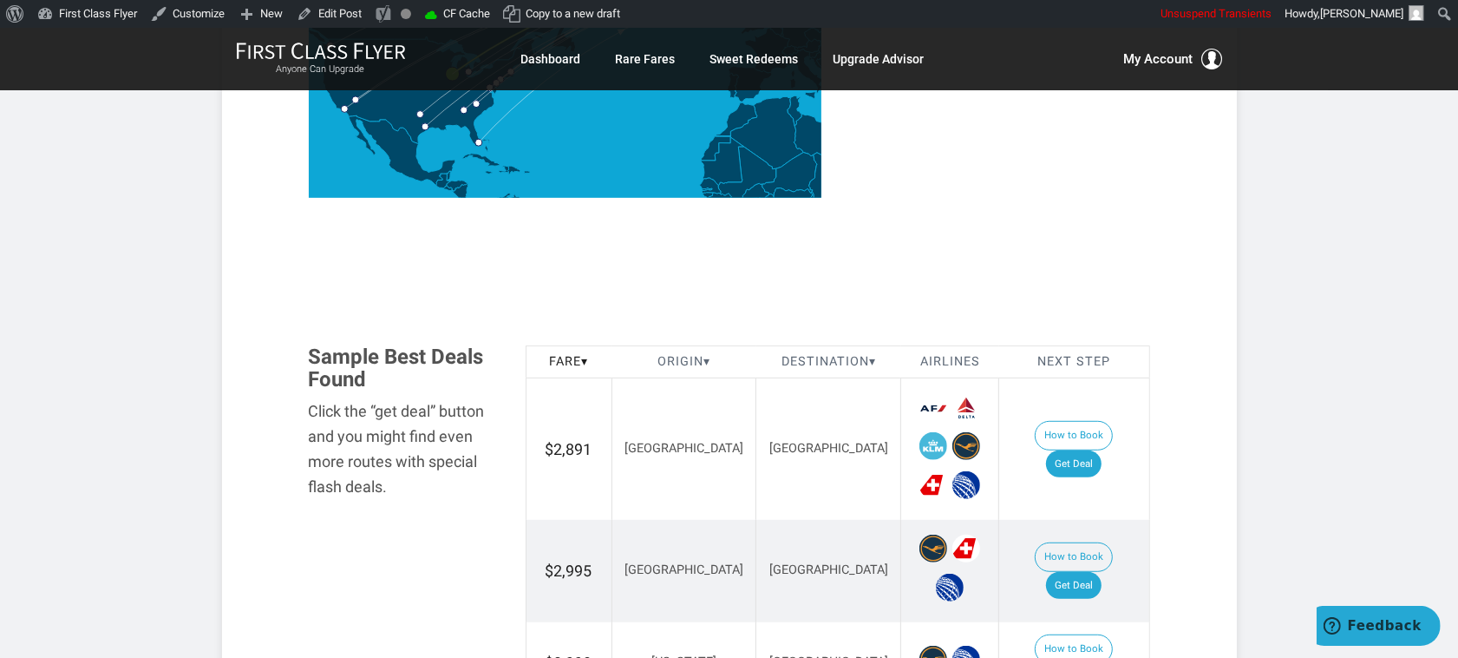
scroll to position [914, 0]
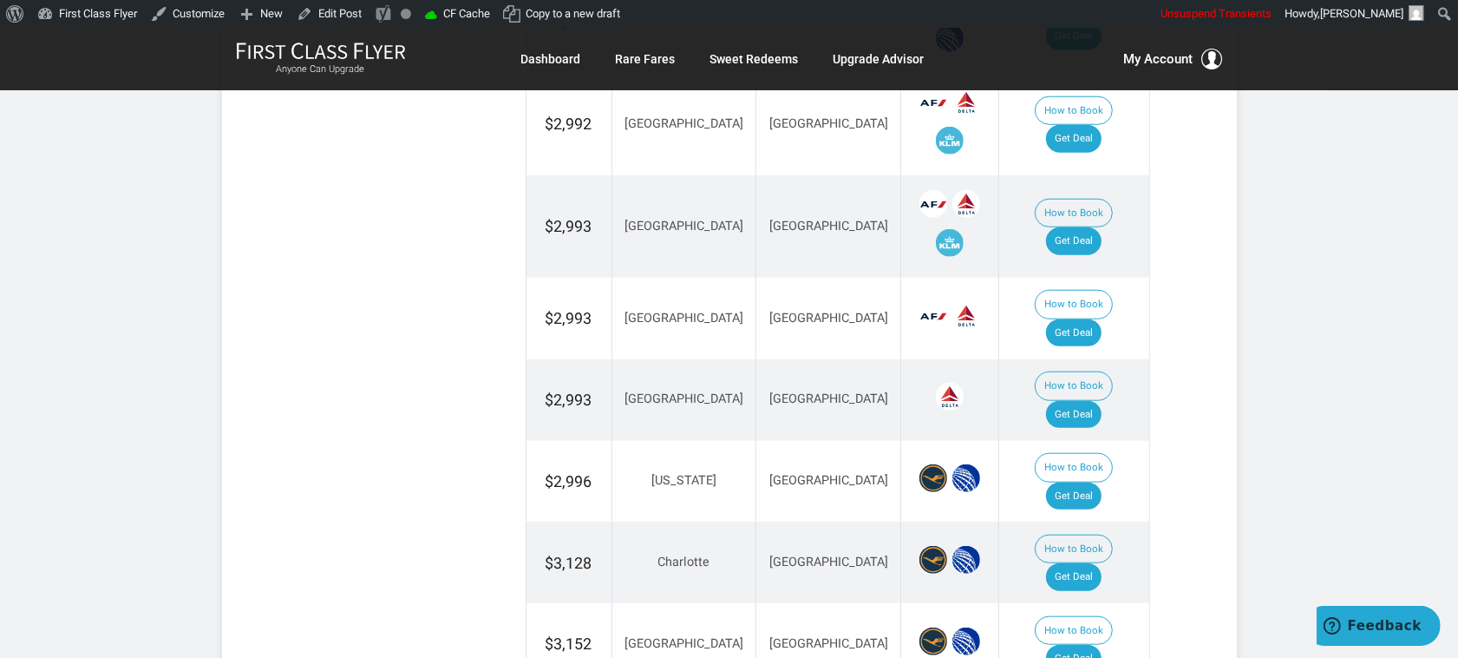
scroll to position [1518, 0]
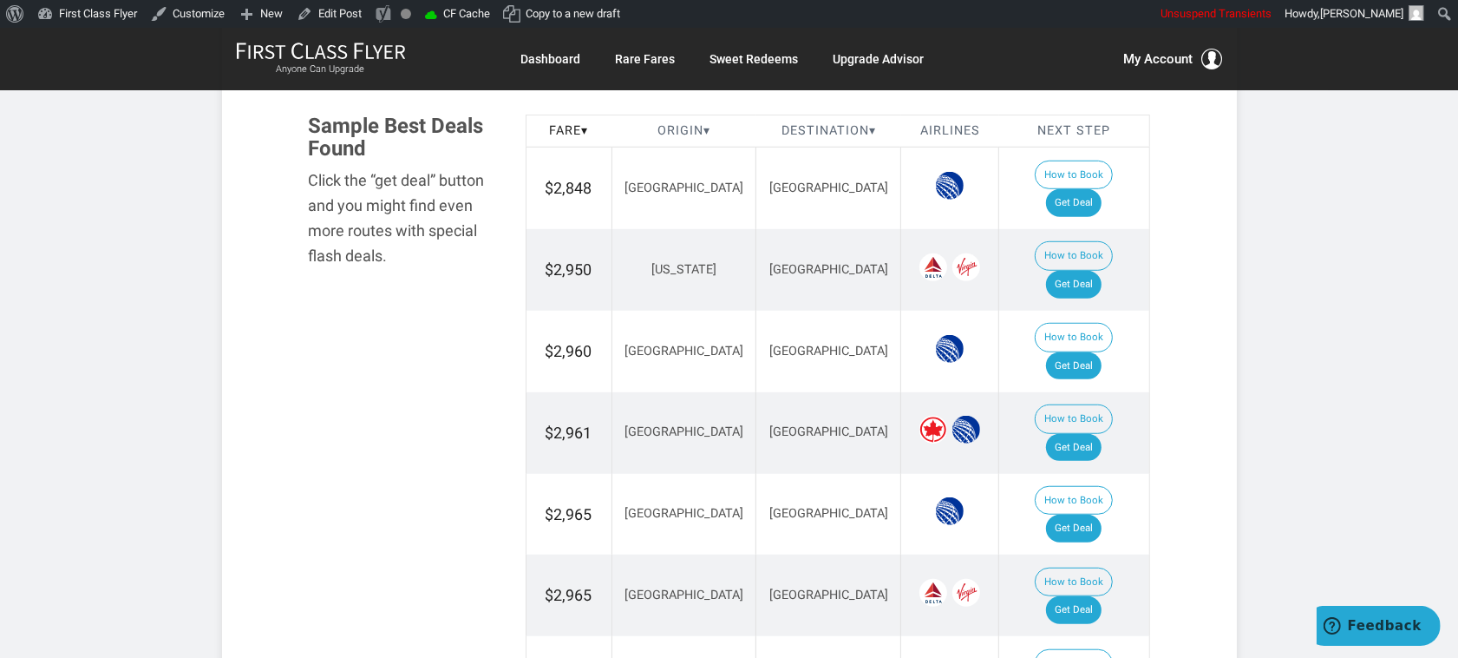
scroll to position [855, 0]
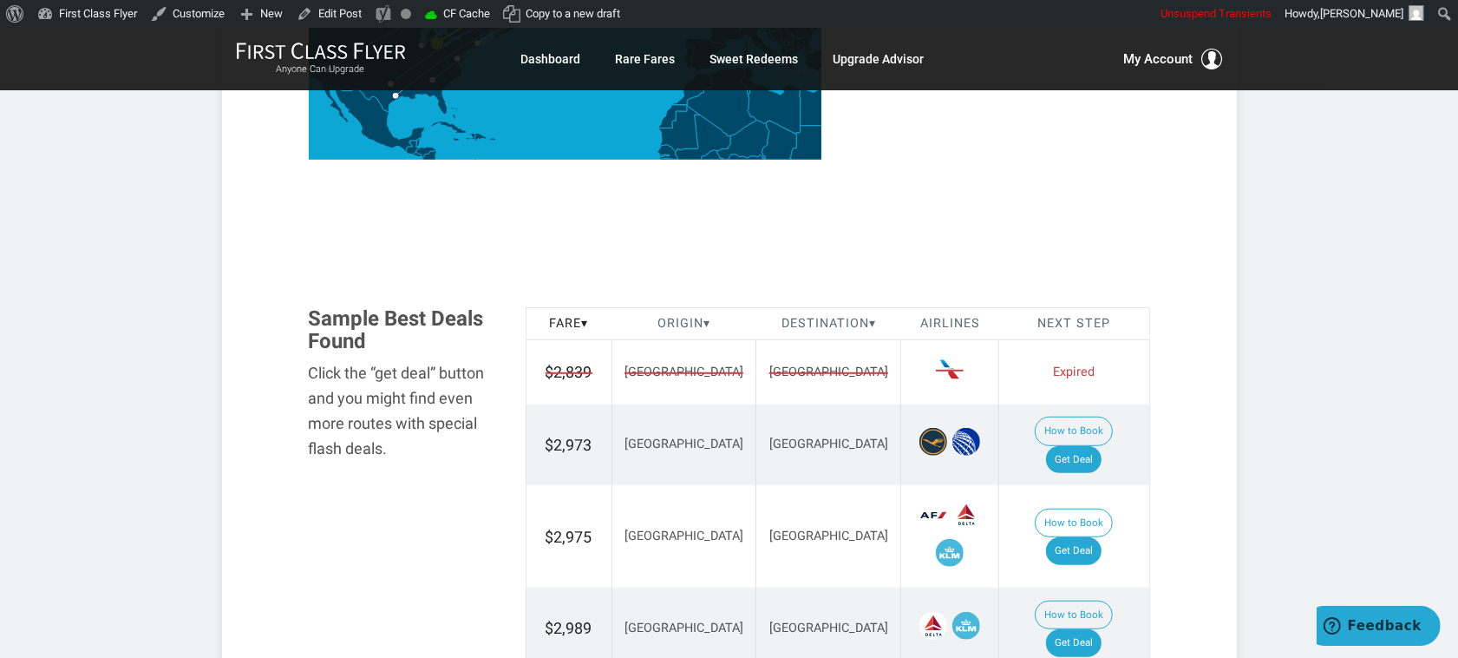
scroll to position [868, 0]
